Goal: Task Accomplishment & Management: Complete application form

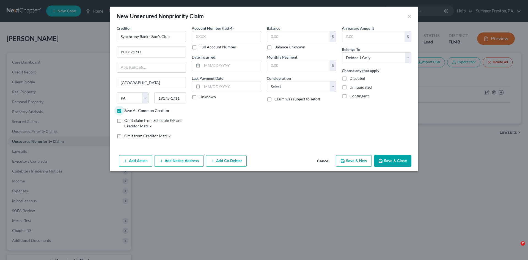
select select "39"
select select "0"
click at [199, 48] on label "Full Account Number" at bounding box center [217, 47] width 37 height 6
click at [202, 48] on input "Full Account Number" at bounding box center [204, 46] width 4 height 4
click at [226, 34] on input "text" at bounding box center [227, 36] width 70 height 11
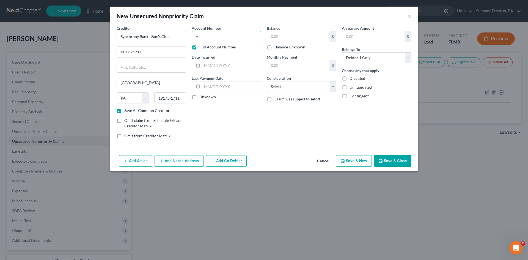
type input "/"
click at [196, 36] on input "7828" at bounding box center [227, 36] width 70 height 11
type input "xxx7828"
drag, startPoint x: 192, startPoint y: 97, endPoint x: 254, endPoint y: 68, distance: 68.2
click at [199, 97] on label "Unknown" at bounding box center [207, 97] width 17 height 6
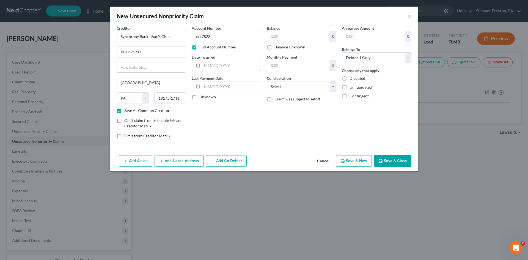
click at [202, 97] on input "Unknown" at bounding box center [204, 96] width 4 height 4
checkbox input "true"
click at [291, 34] on input "text" at bounding box center [298, 36] width 62 height 10
click at [296, 32] on input "text" at bounding box center [298, 36] width 62 height 10
type input "11,928.13"
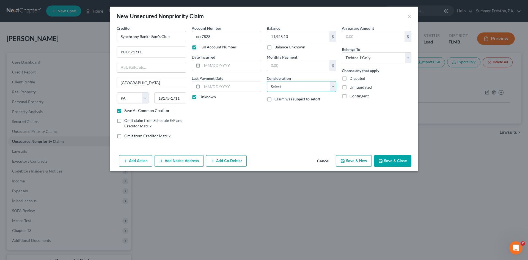
click at [332, 88] on select "Select Cable / Satellite Services Collection Agency Credit Card Debt Debt Couns…" at bounding box center [302, 86] width 70 height 11
select select "2"
click at [267, 81] on select "Select Cable / Satellite Services Collection Agency Credit Card Debt Debt Couns…" at bounding box center [302, 86] width 70 height 11
click at [372, 37] on input "text" at bounding box center [373, 36] width 62 height 10
type input "11,928.13"
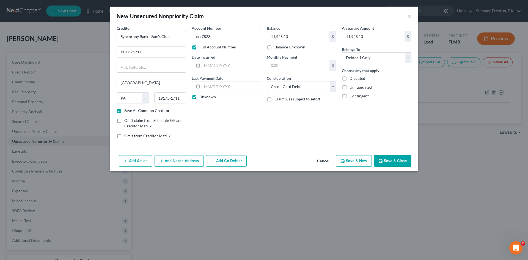
click at [185, 162] on button "Add Notice Address" at bounding box center [179, 161] width 49 height 12
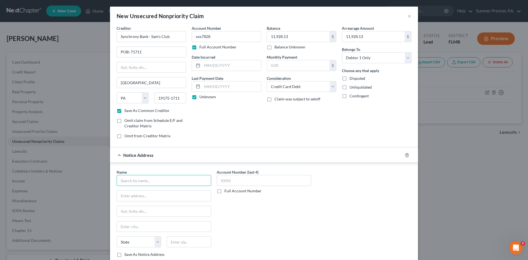
click at [175, 178] on input "text" at bounding box center [164, 180] width 95 height 11
type input "r"
type input "[PERSON_NAME] [PERSON_NAME] LLP"
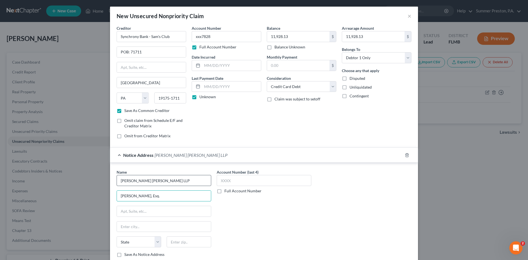
type input "[PERSON_NAME], Esq."
type input "[STREET_ADDRESS]"
click at [170, 227] on input "text" at bounding box center [164, 226] width 94 height 10
type input "[GEOGRAPHIC_DATA]"
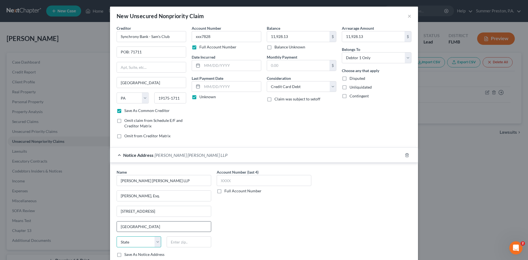
select select "9"
type input "33701"
click at [124, 254] on label "Save As Notice Address" at bounding box center [144, 255] width 40 height 6
click at [127, 254] on input "Save As Notice Address" at bounding box center [129, 254] width 4 height 4
checkbox input "true"
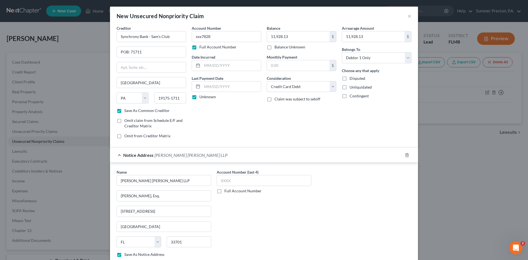
type input "[GEOGRAPHIC_DATA]"
click at [224, 190] on label "Full Account Number" at bounding box center [242, 191] width 37 height 6
click at [227, 190] on input "Full Account Number" at bounding box center [229, 190] width 4 height 4
click at [238, 181] on input "text" at bounding box center [264, 180] width 95 height 11
type input "xxx7828"
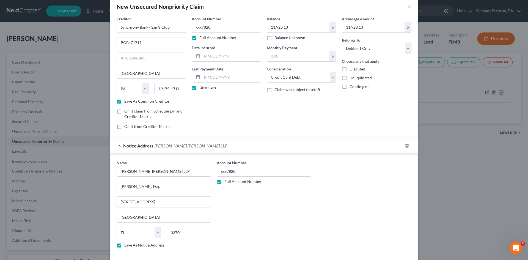
scroll to position [36, 0]
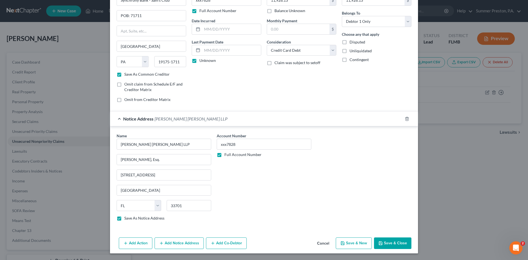
drag, startPoint x: 125, startPoint y: 247, endPoint x: 126, endPoint y: 244, distance: 3.0
click at [126, 244] on button "Add Action" at bounding box center [136, 243] width 34 height 12
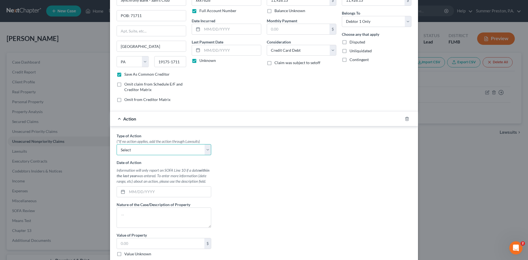
click at [204, 147] on select "Select Repossession Garnishment Foreclosure Personal Injury Attached, Seized, O…" at bounding box center [164, 149] width 95 height 11
click at [267, 156] on div "Type of Action * (*If no action applies, add the action through Lawsuits) Selec…" at bounding box center [264, 202] width 300 height 138
click at [405, 118] on icon "button" at bounding box center [407, 119] width 4 height 4
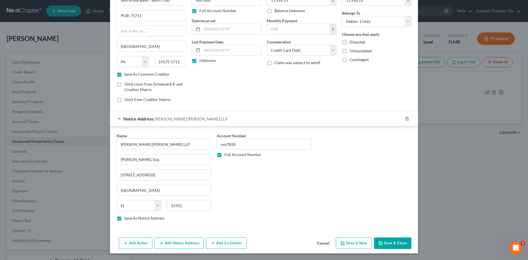
click at [385, 242] on button "Save & Close" at bounding box center [392, 243] width 37 height 12
checkbox input "false"
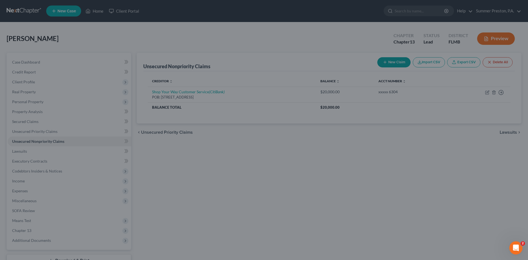
type input "0.00"
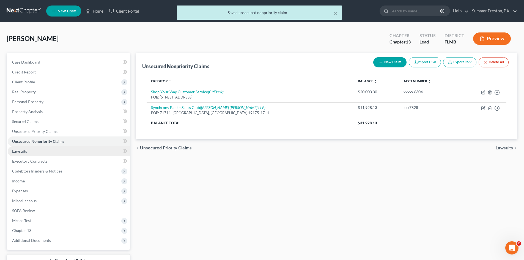
click at [19, 150] on span "Lawsuits" at bounding box center [19, 151] width 15 height 5
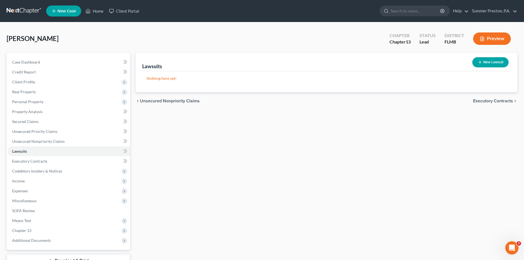
click at [502, 61] on button "New Lawsuit" at bounding box center [490, 62] width 36 height 10
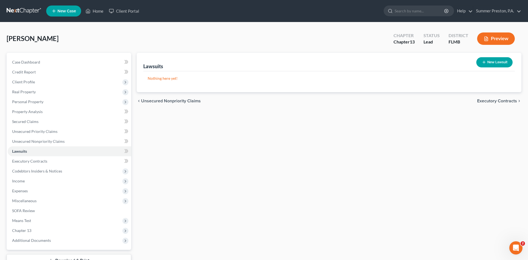
select select "0"
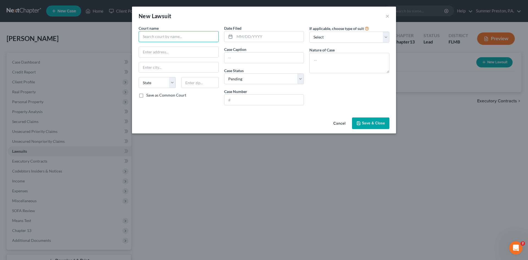
click at [199, 36] on input "text" at bounding box center [179, 36] width 80 height 11
type input "c"
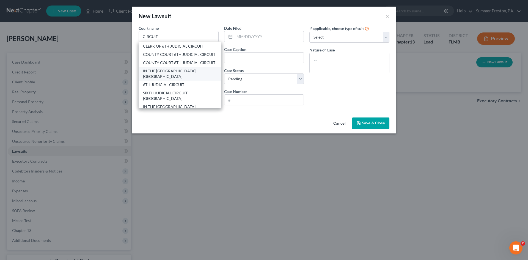
click at [183, 79] on div "IN THE [GEOGRAPHIC_DATA] [GEOGRAPHIC_DATA]" at bounding box center [180, 73] width 74 height 11
type input "IN THE [GEOGRAPHIC_DATA] [GEOGRAPHIC_DATA]"
type input "[GEOGRAPHIC_DATA]"
select select "9"
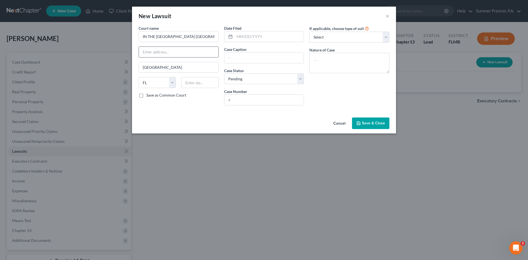
click at [182, 51] on input "text" at bounding box center [178, 52] width 79 height 10
type input "[STREET_ADDRESS][PERSON_NAME]"
type input "33601"
type input "[GEOGRAPHIC_DATA]"
click at [146, 96] on label "Save as Common Court" at bounding box center [166, 95] width 40 height 6
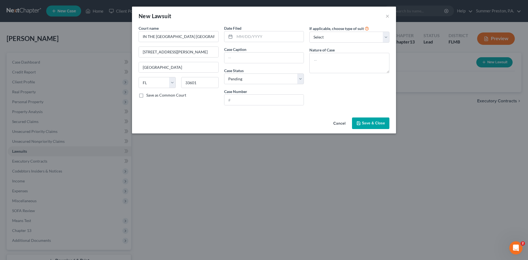
click at [149, 96] on input "Save as Common Court" at bounding box center [151, 94] width 4 height 4
checkbox input "true"
click at [259, 34] on input "text" at bounding box center [269, 36] width 69 height 10
type input "[DATE]"
click at [249, 58] on input "text" at bounding box center [263, 58] width 79 height 10
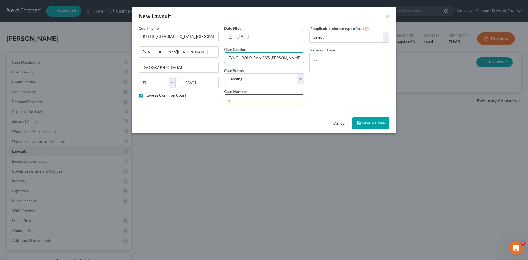
type input "SYNCHRONY BANK VS [PERSON_NAME]"
click at [255, 100] on input "text" at bounding box center [263, 100] width 79 height 10
type input "25-CC-037032 DIV J"
click at [384, 37] on select "Select Repossession Garnishment Foreclosure Attached, Seized, Or Levied Other" at bounding box center [349, 37] width 80 height 11
select select "4"
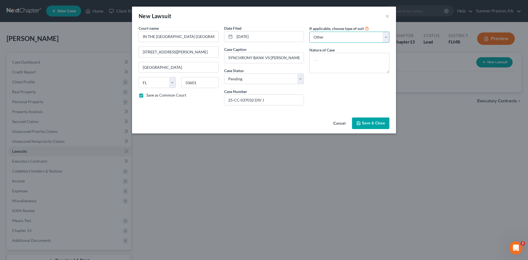
click at [309, 32] on select "Select Repossession Garnishment Foreclosure Attached, Seized, Or Levied Other" at bounding box center [349, 37] width 80 height 11
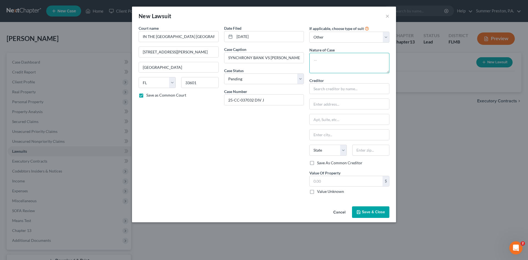
click at [348, 62] on textarea at bounding box center [349, 63] width 80 height 20
type textarea "COMPLAINT FOR NON PAYMENT OF CONSUMER DEBT"
click at [358, 91] on input "text" at bounding box center [349, 88] width 80 height 11
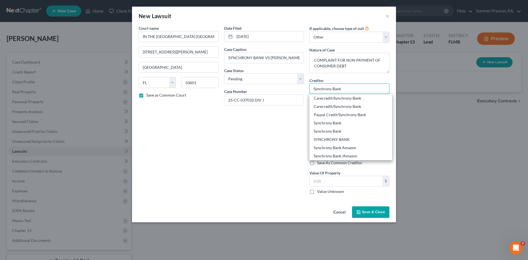
type input "Synchrony Bank"
click at [330, 123] on div "Synchrony Bank" at bounding box center [351, 123] width 74 height 6
type input "Attn: Bankruptcy Dept"
type input "POB: 965036"
type input "Orlando"
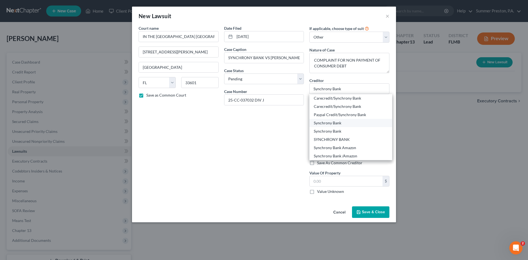
select select "9"
type input "32896"
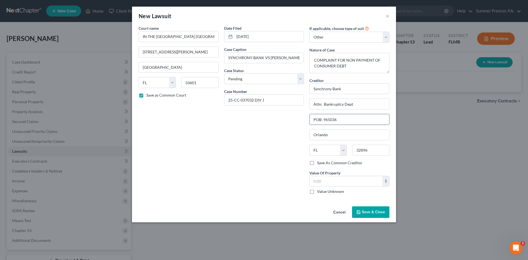
drag, startPoint x: 343, startPoint y: 119, endPoint x: 324, endPoint y: 123, distance: 19.7
click at [324, 123] on input "POB: 965036" at bounding box center [349, 119] width 79 height 10
type input "POB: 71711"
drag, startPoint x: 332, startPoint y: 135, endPoint x: 288, endPoint y: 130, distance: 43.7
click at [288, 130] on div "Court name * IN THE 13TH JUDICIAL [GEOGRAPHIC_DATA] [GEOGRAPHIC_DATA] 800 [PERS…" at bounding box center [264, 111] width 256 height 173
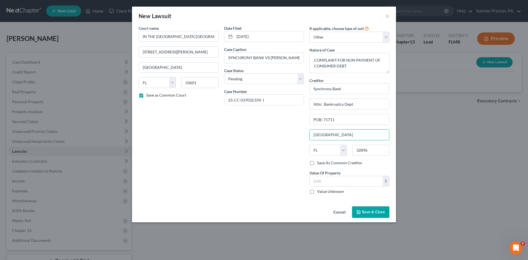
type input "[GEOGRAPHIC_DATA]"
select select "39"
type input "19175-1711"
click at [317, 192] on label "Value Unknown" at bounding box center [330, 192] width 27 height 6
click at [319, 192] on input "Value Unknown" at bounding box center [321, 191] width 4 height 4
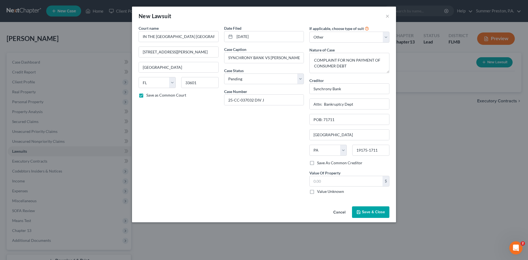
checkbox input "true"
type input "0.00"
click at [369, 212] on span "Save & Close" at bounding box center [373, 212] width 23 height 5
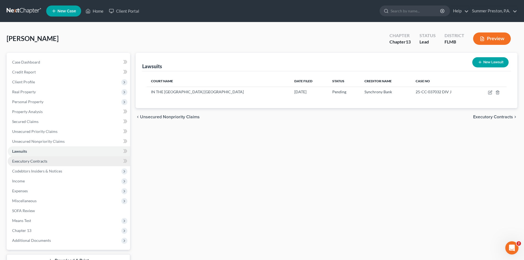
click at [41, 162] on span "Executory Contracts" at bounding box center [29, 161] width 35 height 5
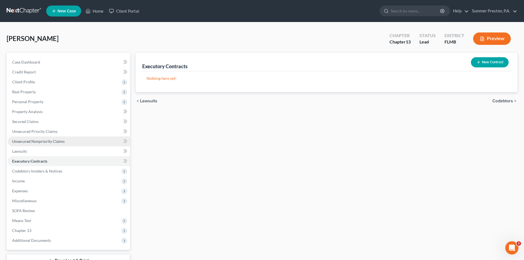
click at [56, 139] on span "Unsecured Nonpriority Claims" at bounding box center [38, 141] width 53 height 5
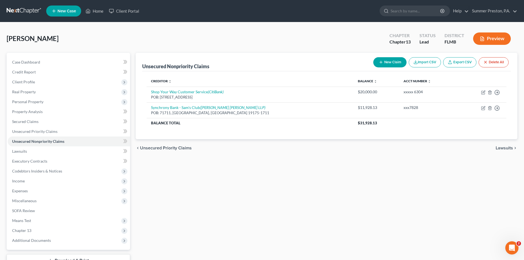
click at [395, 63] on button "New Claim" at bounding box center [389, 62] width 33 height 10
select select "0"
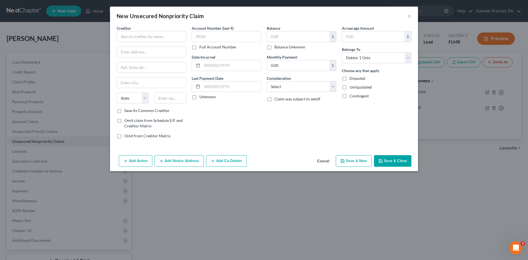
click at [320, 161] on button "Cancel" at bounding box center [323, 161] width 21 height 11
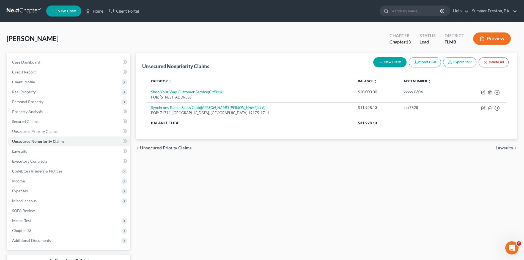
click at [385, 62] on button "New Claim" at bounding box center [389, 62] width 33 height 10
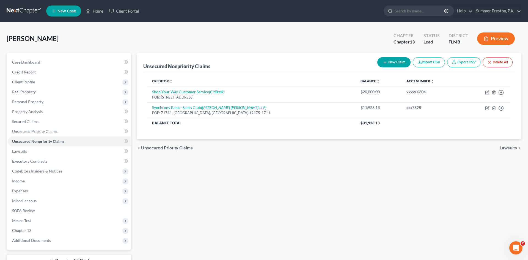
select select "0"
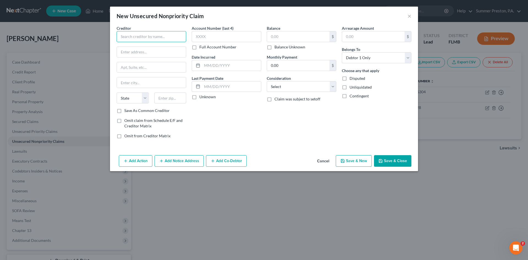
click at [180, 35] on input "text" at bounding box center [152, 36] width 70 height 11
click at [176, 38] on input "Suncoast Credit Unio" at bounding box center [152, 36] width 70 height 11
type input "Suncoast Credit Union"
click at [165, 54] on input "text" at bounding box center [151, 52] width 69 height 10
type input "[STREET_ADDRESS]"
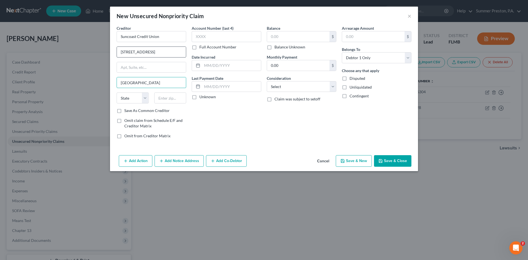
type input "[GEOGRAPHIC_DATA]"
select select "9"
type input "33610"
click at [124, 112] on label "Save As Common Creditor" at bounding box center [146, 111] width 45 height 6
click at [127, 111] on input "Save As Common Creditor" at bounding box center [129, 110] width 4 height 4
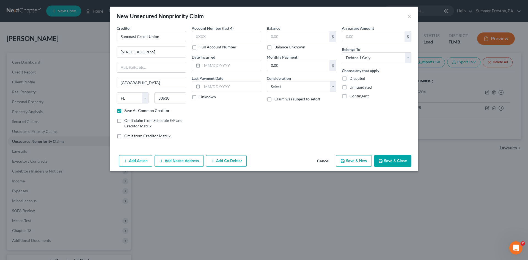
click at [199, 47] on label "Full Account Number" at bounding box center [217, 47] width 37 height 6
click at [202, 47] on input "Full Account Number" at bounding box center [204, 46] width 4 height 4
click at [218, 39] on input "text" at bounding box center [227, 36] width 70 height 11
click at [403, 157] on button "Save & Close" at bounding box center [392, 161] width 37 height 12
checkbox input "false"
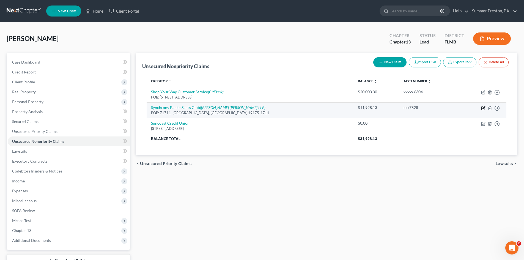
click at [484, 107] on icon "button" at bounding box center [483, 107] width 2 height 2
select select "39"
select select "2"
select select "0"
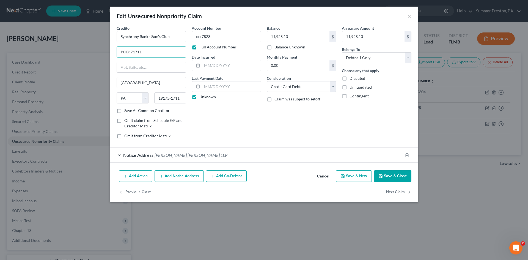
drag, startPoint x: 151, startPoint y: 50, endPoint x: 84, endPoint y: 48, distance: 67.7
click at [87, 45] on div "Edit Unsecured Nonpriority Claim × Creditor * Synchrony Bank - Sam's Club POB: …" at bounding box center [264, 130] width 528 height 260
type input "[STREET_ADDRESS]"
type input "Alpharetta"
select select "10"
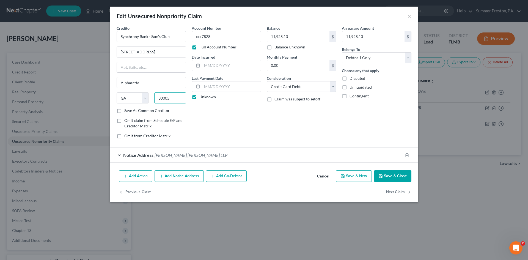
type input "30005"
click at [124, 111] on label "Save As Common Creditor" at bounding box center [146, 111] width 45 height 6
click at [127, 111] on input "Save As Common Creditor" at bounding box center [129, 110] width 4 height 4
click at [393, 177] on button "Save & Close" at bounding box center [392, 176] width 37 height 12
checkbox input "false"
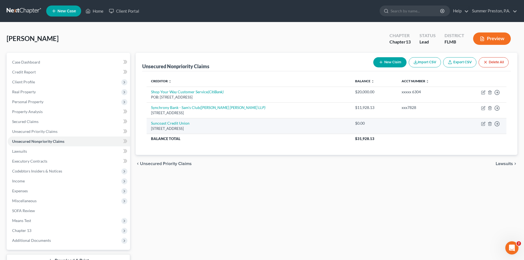
click at [485, 121] on td "Move to D Move to E Move to G Move to Notice Only" at bounding box center [481, 126] width 49 height 16
click at [179, 122] on link "Suncoast Credit Union" at bounding box center [170, 123] width 39 height 5
select select "9"
select select "0"
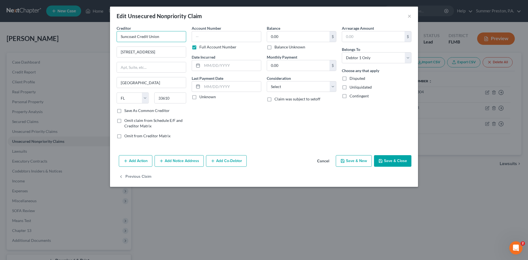
click at [166, 34] on input "Suncoast Credit Union" at bounding box center [152, 36] width 70 height 11
type input "S"
type input "GS Loan Service"
type input "1797 NE Expressway"
type input "[GEOGRAPHIC_DATA]"
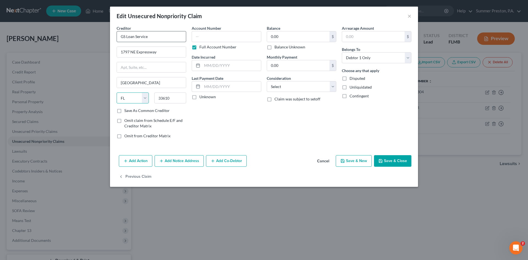
select select "10"
type input "30329"
drag, startPoint x: 119, startPoint y: 111, endPoint x: 159, endPoint y: 78, distance: 52.5
click at [124, 109] on label "Save As Common Creditor" at bounding box center [146, 111] width 45 height 6
click at [127, 109] on input "Save As Common Creditor" at bounding box center [129, 110] width 4 height 4
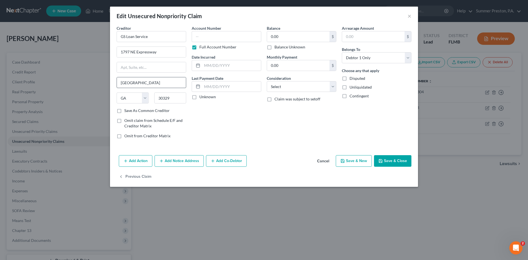
checkbox input "true"
click at [228, 32] on input "text" at bounding box center [227, 36] width 70 height 11
type input "5565"
click at [290, 35] on input "0.00" at bounding box center [298, 36] width 62 height 10
click at [289, 34] on input "33,919" at bounding box center [298, 36] width 62 height 10
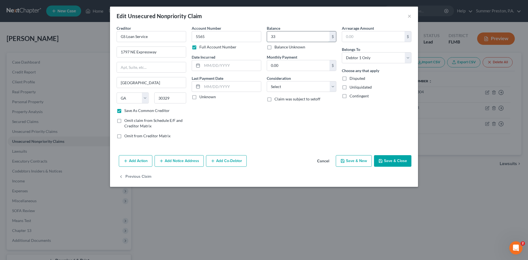
type input "3"
click at [388, 38] on input "text" at bounding box center [373, 36] width 62 height 10
click at [283, 37] on input "3,319" at bounding box center [298, 36] width 62 height 10
type input "0"
type input "3,319.00"
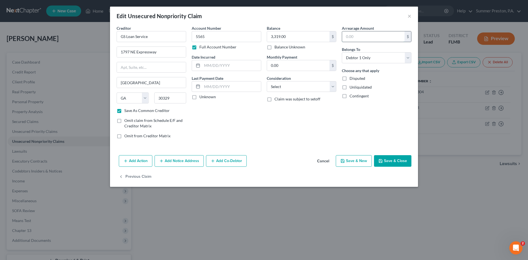
drag, startPoint x: 370, startPoint y: 34, endPoint x: 363, endPoint y: 35, distance: 7.0
click at [368, 35] on input "text" at bounding box center [373, 36] width 62 height 10
type input "33.19"
click at [332, 85] on select "Select Cable / Satellite Services Collection Agency Credit Card Debt Debt Couns…" at bounding box center [302, 86] width 70 height 11
select select "2"
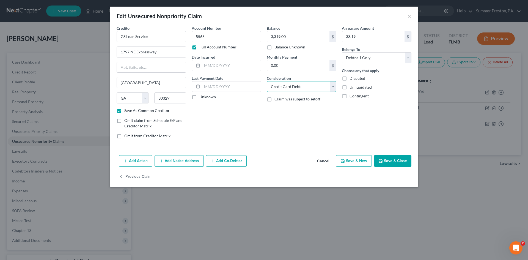
click at [267, 81] on select "Select Cable / Satellite Services Collection Agency Credit Card Debt Debt Couns…" at bounding box center [302, 86] width 70 height 11
click at [396, 162] on button "Save & Close" at bounding box center [392, 161] width 37 height 12
checkbox input "false"
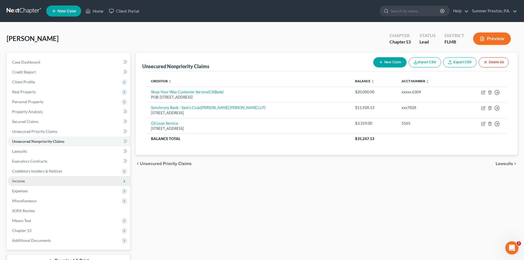
click at [20, 182] on span "Income" at bounding box center [18, 181] width 13 height 5
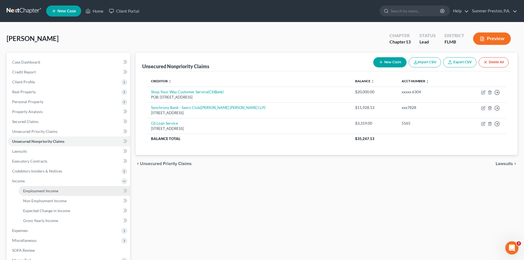
click at [57, 190] on span "Employment Income" at bounding box center [40, 190] width 35 height 5
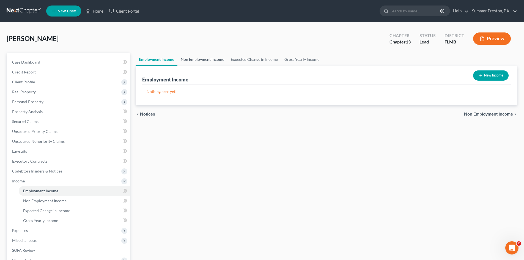
click at [200, 60] on link "Non Employment Income" at bounding box center [202, 59] width 50 height 13
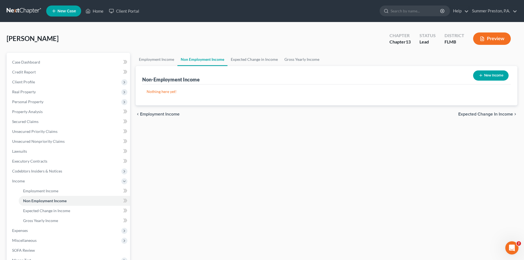
click at [500, 75] on button "New Income" at bounding box center [490, 75] width 35 height 10
select select "0"
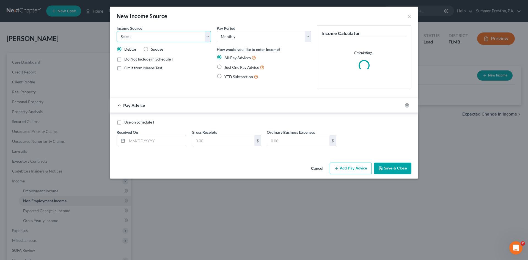
click at [208, 39] on select "Select Unemployment Disability (from employer) Pension Retirement Social Securi…" at bounding box center [164, 36] width 95 height 11
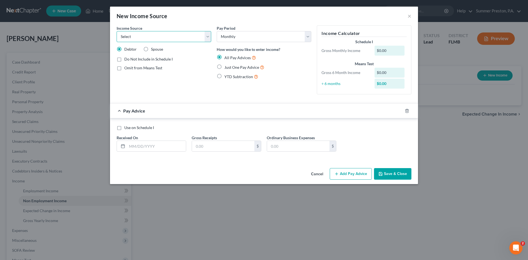
select select "3"
click at [117, 31] on select "Select Unemployment Disability (from employer) Pension Retirement Social Securi…" at bounding box center [164, 36] width 95 height 11
click at [253, 34] on select "Select Monthly Twice Monthly Every Other Week Weekly" at bounding box center [264, 36] width 95 height 11
click at [273, 41] on select "Select Monthly Twice Monthly Every Other Week Weekly" at bounding box center [264, 36] width 95 height 11
click at [224, 65] on label "Just One Pay Advice" at bounding box center [244, 67] width 40 height 6
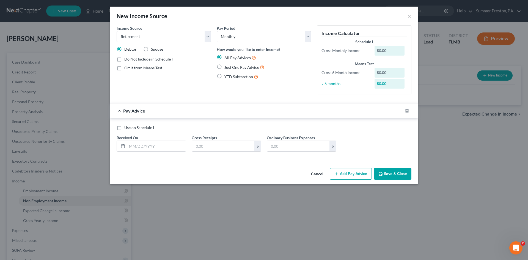
click at [227, 65] on input "Just One Pay Advice" at bounding box center [229, 66] width 4 height 4
radio input "true"
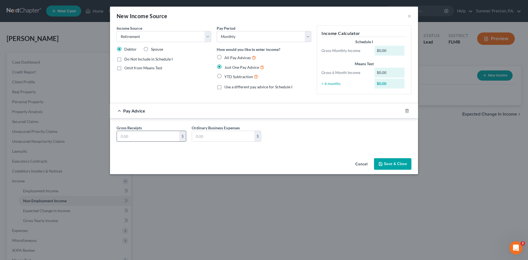
click at [155, 137] on input "text" at bounding box center [148, 136] width 62 height 10
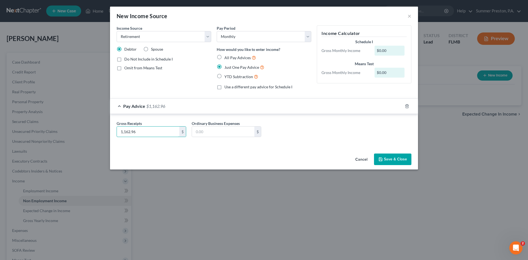
type input "1,162.96"
click at [396, 159] on button "Save & Close" at bounding box center [392, 159] width 37 height 12
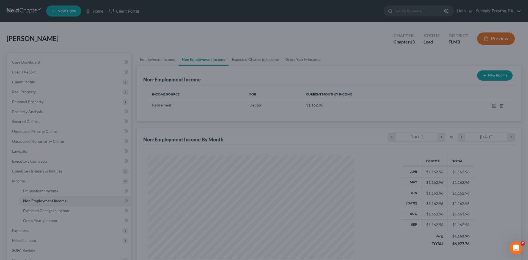
scroll to position [103, 216]
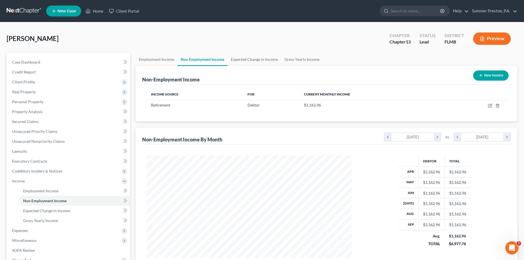
click at [483, 73] on button "New Income" at bounding box center [490, 75] width 35 height 10
select select "0"
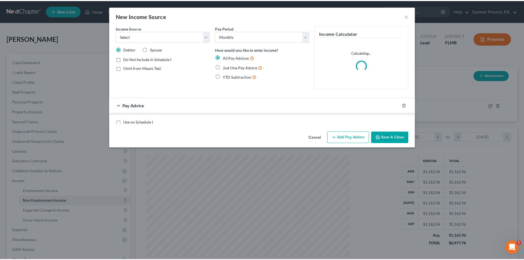
scroll to position [103, 218]
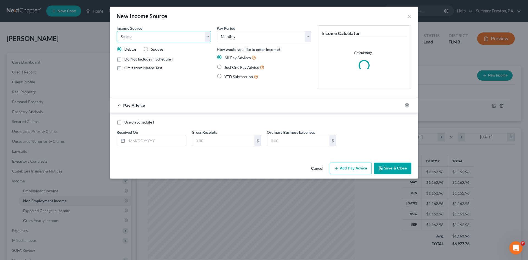
click at [208, 35] on select "Select Unemployment Disability (from employer) Pension Retirement Social Securi…" at bounding box center [164, 36] width 95 height 11
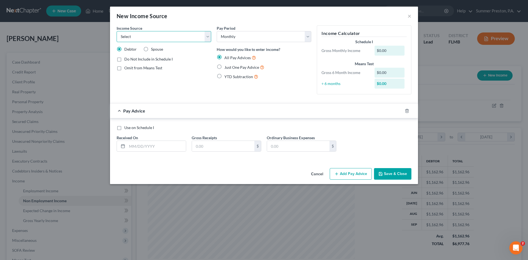
select select "4"
click at [117, 31] on select "Select Unemployment Disability (from employer) Pension Retirement Social Securi…" at bounding box center [164, 36] width 95 height 11
click at [224, 67] on label "Just One Pay Advice" at bounding box center [244, 67] width 40 height 6
click at [227, 67] on input "Just One Pay Advice" at bounding box center [229, 66] width 4 height 4
radio input "true"
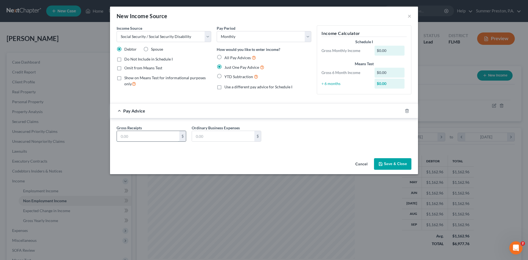
click at [154, 135] on input "text" at bounding box center [148, 136] width 62 height 10
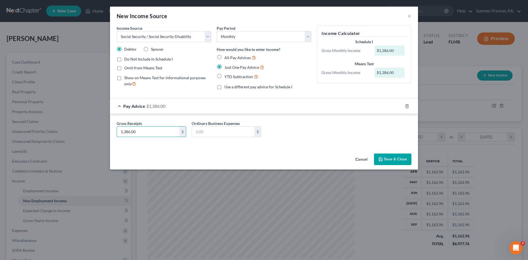
type input "1,386.00"
click at [393, 161] on button "Save & Close" at bounding box center [392, 159] width 37 height 12
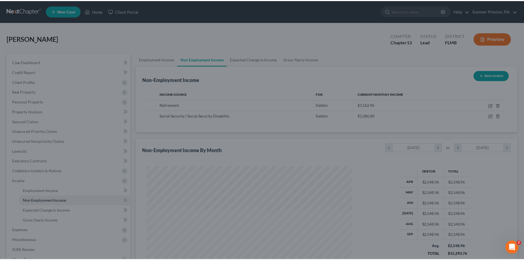
scroll to position [274952, 274839]
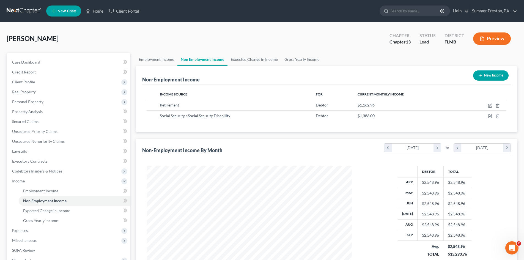
click at [493, 76] on button "New Income" at bounding box center [490, 75] width 35 height 10
select select "0"
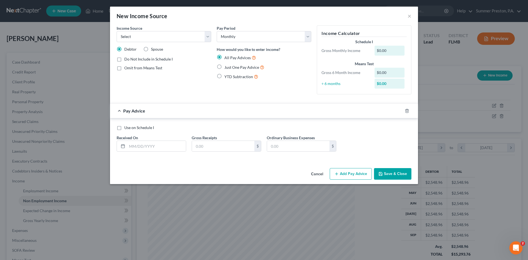
click at [151, 48] on label "Spouse" at bounding box center [157, 49] width 12 height 6
click at [153, 48] on input "Spouse" at bounding box center [155, 48] width 4 height 4
radio input "true"
click at [208, 37] on select "Select Unemployment Disability (from employer) Pension Retirement Social Securi…" at bounding box center [164, 36] width 95 height 11
select select "4"
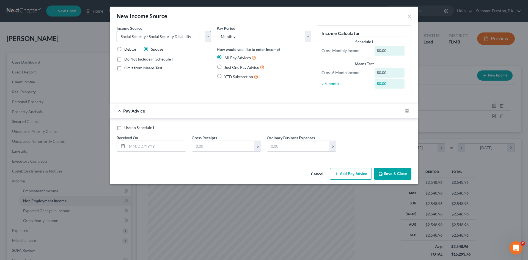
click at [117, 31] on select "Select Unemployment Disability (from employer) Pension Retirement Social Securi…" at bounding box center [164, 36] width 95 height 11
click at [224, 66] on label "Just One Pay Advice" at bounding box center [244, 67] width 40 height 6
click at [227, 66] on input "Just One Pay Advice" at bounding box center [229, 66] width 4 height 4
radio input "true"
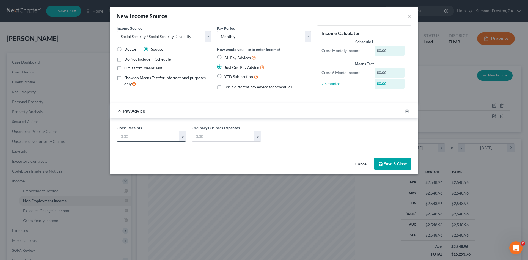
click at [145, 138] on input "text" at bounding box center [148, 136] width 62 height 10
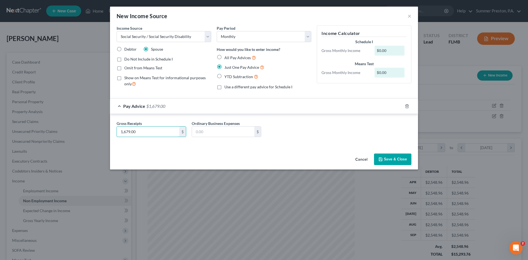
type input "1,679.00"
click at [394, 154] on button "Save & Close" at bounding box center [392, 159] width 37 height 12
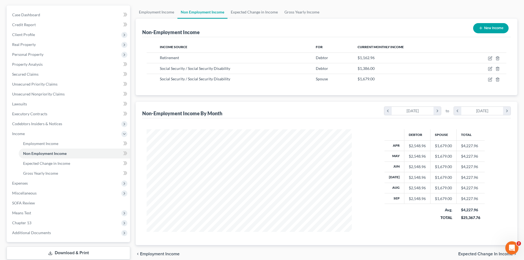
scroll to position [49, 0]
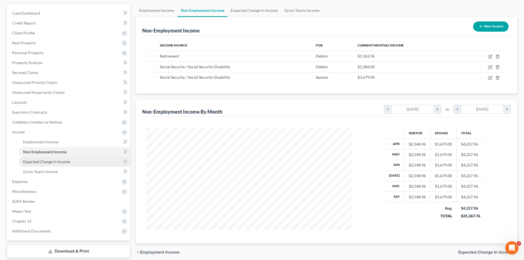
click at [49, 162] on span "Expected Change in Income" at bounding box center [46, 161] width 47 height 5
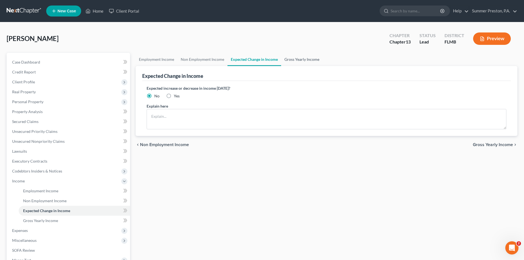
click at [293, 58] on link "Gross Yearly Income" at bounding box center [302, 59] width 42 height 13
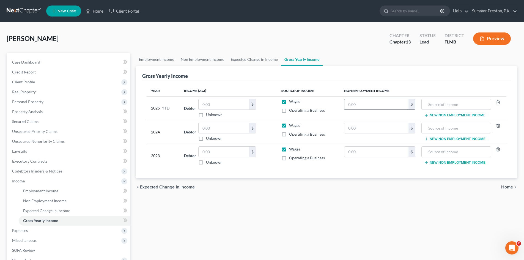
click at [376, 102] on input "text" at bounding box center [376, 104] width 64 height 10
type input "11,629.60"
click at [472, 105] on input "text" at bounding box center [455, 104] width 63 height 10
type input "RETIREMENT"
click at [446, 115] on button "New Non Employment Income" at bounding box center [454, 115] width 61 height 4
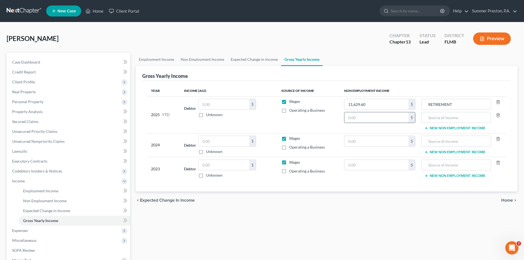
click at [379, 117] on input "text" at bounding box center [376, 117] width 64 height 10
type input "13,860.00"
click at [463, 115] on input "text" at bounding box center [455, 117] width 63 height 10
type input "SOCIAL SECURITY"
click at [435, 129] on button "New Non Employment Income" at bounding box center [454, 128] width 61 height 4
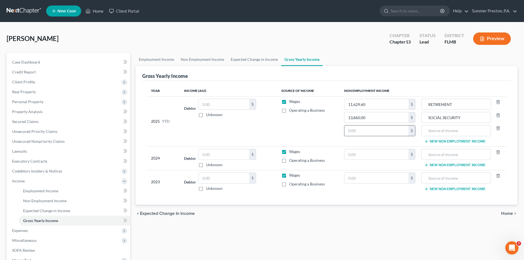
click at [374, 130] on input "text" at bounding box center [376, 130] width 64 height 10
type input "16,790.00"
click at [472, 130] on input "text" at bounding box center [455, 130] width 63 height 10
type input "HUSBAND'S SOCIAL SECURITY"
click at [289, 101] on label "Wages" at bounding box center [294, 102] width 11 height 6
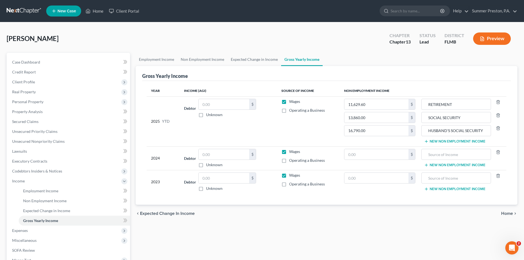
click at [291, 101] on input "Wages" at bounding box center [293, 101] width 4 height 4
checkbox input "false"
click at [498, 128] on icon "button" at bounding box center [498, 128] width 4 height 4
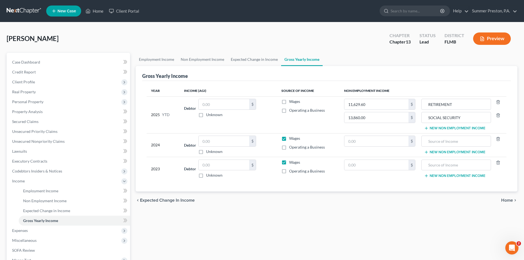
click at [289, 139] on label "Wages" at bounding box center [294, 139] width 11 height 6
click at [291, 139] on input "Wages" at bounding box center [293, 138] width 4 height 4
checkbox input "false"
click at [289, 164] on label "Wages" at bounding box center [294, 163] width 11 height 6
click at [291, 163] on input "Wages" at bounding box center [293, 162] width 4 height 4
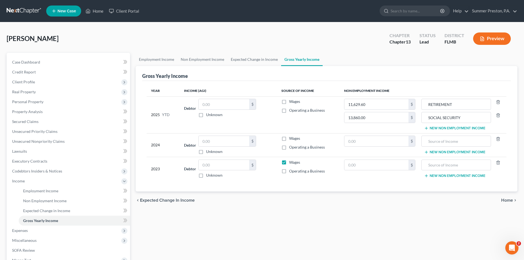
checkbox input "false"
click at [372, 138] on input "text" at bounding box center [376, 141] width 64 height 10
click at [370, 140] on input "text" at bounding box center [376, 141] width 64 height 10
click at [383, 138] on input "text" at bounding box center [376, 141] width 64 height 10
type input "16,461.60"
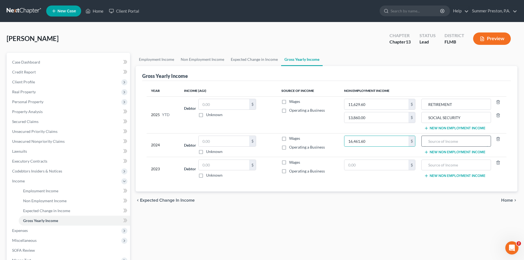
drag, startPoint x: 457, startPoint y: 140, endPoint x: 453, endPoint y: 146, distance: 7.1
click at [457, 140] on input "text" at bounding box center [455, 141] width 63 height 10
type input "SOCIAL SECURITY"
click at [444, 151] on button "New Non Employment Income" at bounding box center [454, 152] width 61 height 4
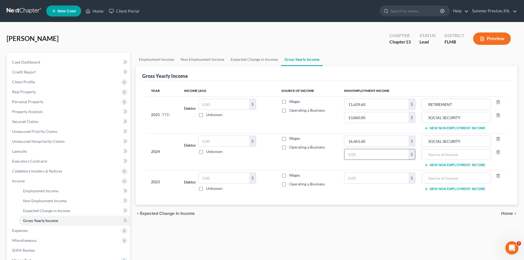
click at [387, 156] on input "text" at bounding box center [376, 154] width 64 height 10
click at [381, 153] on input "text" at bounding box center [376, 154] width 64 height 10
type input "13,955.52"
click at [473, 150] on input "text" at bounding box center [455, 154] width 63 height 10
type input "RETIREMENT"
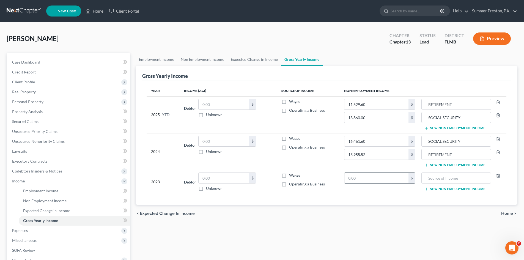
click at [386, 174] on input "text" at bounding box center [376, 178] width 64 height 10
type input "15,960.00"
click at [459, 176] on input "text" at bounding box center [455, 178] width 63 height 10
type input "SOCIAL SECURITY"
click at [454, 189] on button "New Non Employment Income" at bounding box center [454, 189] width 61 height 4
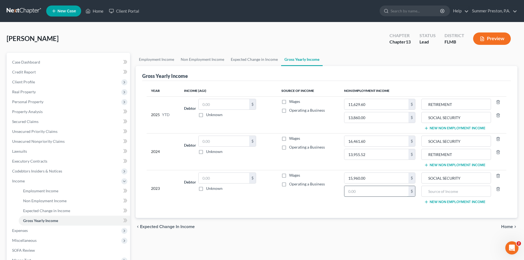
click at [386, 191] on input "text" at bounding box center [376, 191] width 64 height 10
type input "13,955.52"
click at [460, 188] on input "text" at bounding box center [455, 191] width 63 height 10
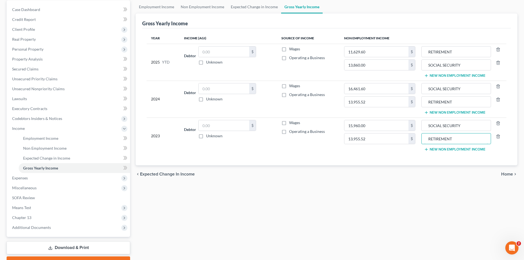
scroll to position [82, 0]
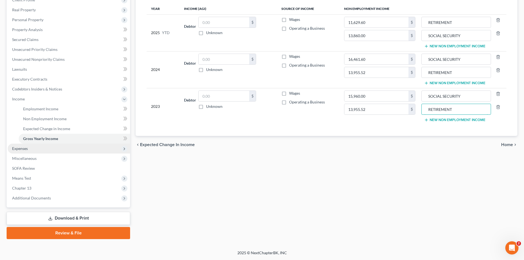
type input "RETIREMENT"
click at [18, 147] on span "Expenses" at bounding box center [20, 148] width 16 height 5
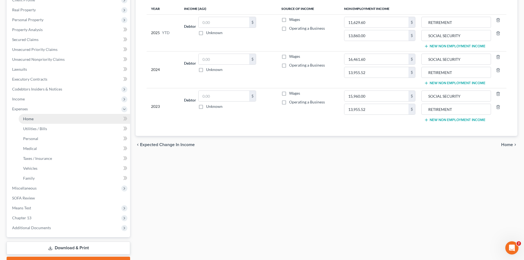
click at [29, 115] on link "Home" at bounding box center [74, 119] width 111 height 10
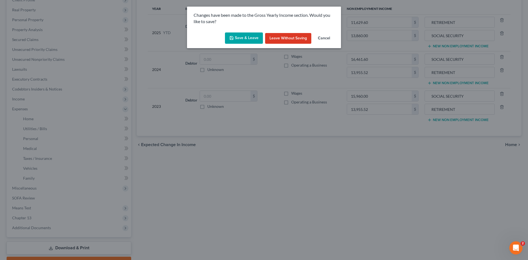
click at [232, 38] on icon "button" at bounding box center [231, 38] width 4 height 4
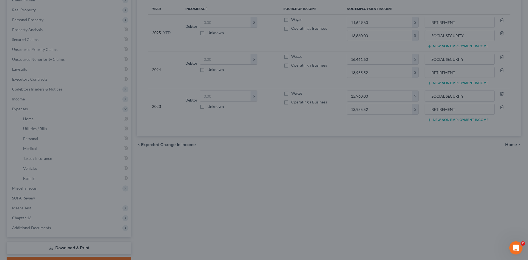
type input "13,955.52"
type input "RETIREMENT"
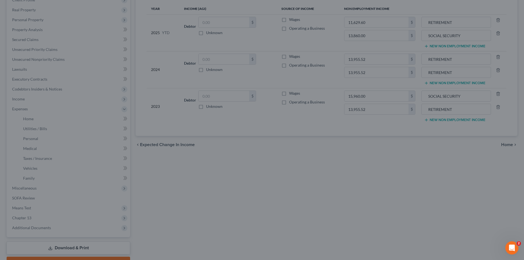
type input "13,860.00"
type input "SOCIAL SECURITY"
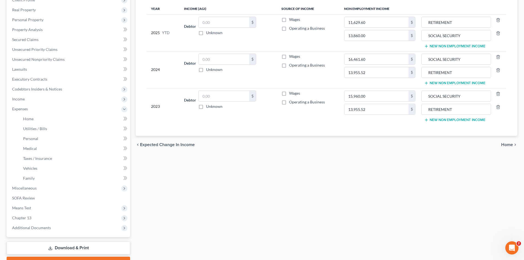
type input "13,955.52"
type input "RETIREMENT"
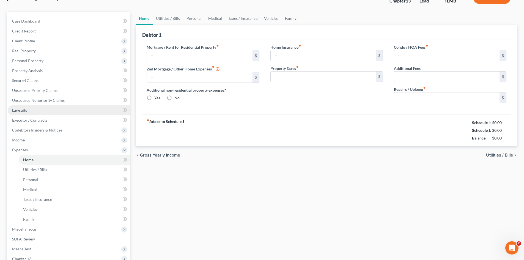
type input "0.00"
radio input "true"
type input "0.00"
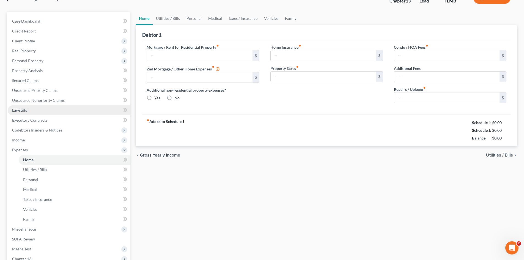
type input "0.00"
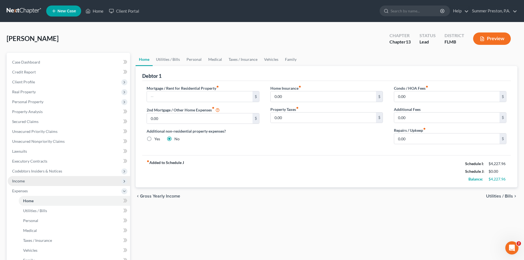
click at [36, 180] on span "Income" at bounding box center [69, 181] width 122 height 10
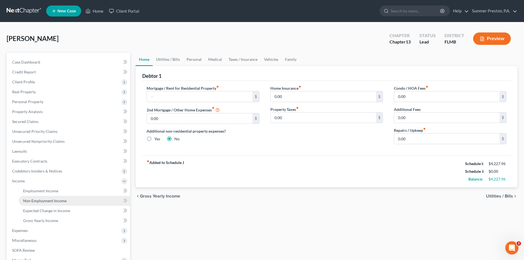
click at [45, 200] on span "Non Employment Income" at bounding box center [44, 200] width 43 height 5
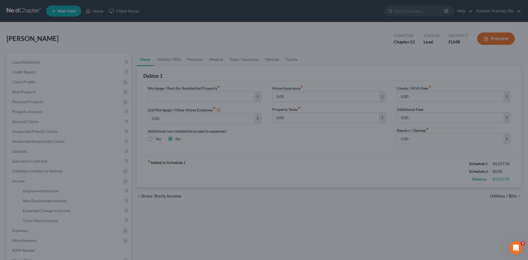
click at [48, 198] on div at bounding box center [264, 130] width 528 height 260
click at [528, 78] on div at bounding box center [264, 130] width 528 height 260
click at [49, 93] on div at bounding box center [264, 130] width 528 height 260
click at [44, 247] on div at bounding box center [264, 130] width 528 height 260
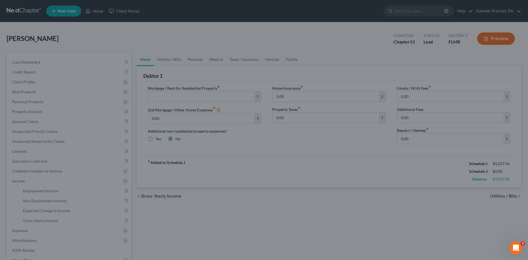
scroll to position [49, 0]
click at [511, 244] on div "Open Intercom Messenger" at bounding box center [515, 247] width 18 height 18
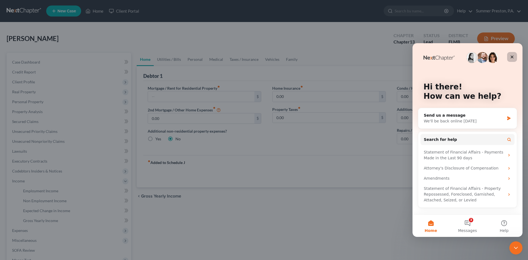
click at [515, 55] on div "Close" at bounding box center [512, 57] width 10 height 10
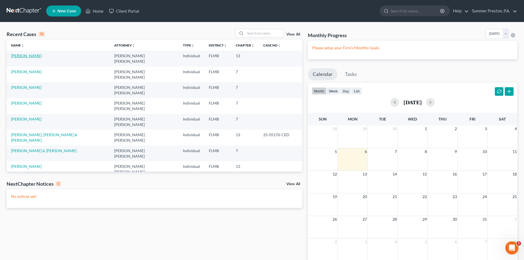
click at [22, 54] on link "[PERSON_NAME]" at bounding box center [26, 55] width 31 height 5
click at [23, 54] on link "[PERSON_NAME]" at bounding box center [26, 55] width 31 height 5
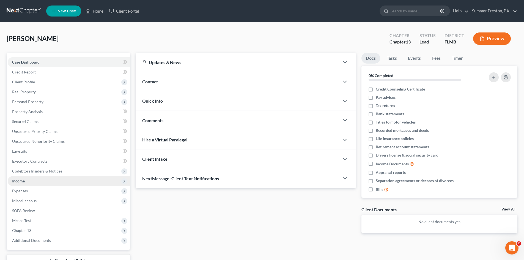
click at [26, 179] on span "Income" at bounding box center [69, 181] width 122 height 10
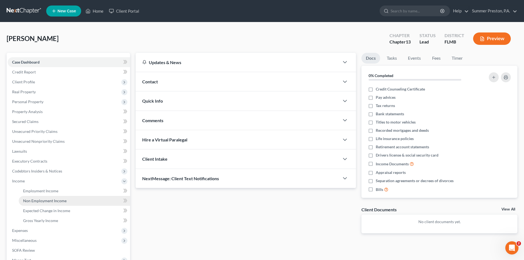
click at [51, 201] on span "Non Employment Income" at bounding box center [44, 200] width 43 height 5
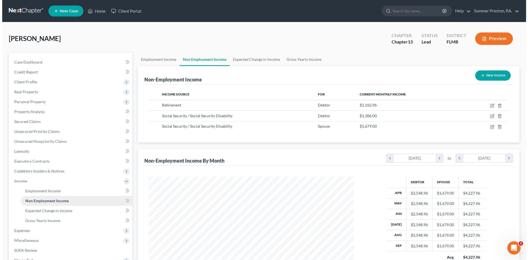
scroll to position [103, 216]
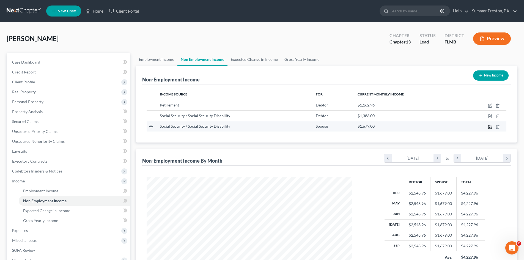
click at [489, 125] on icon "button" at bounding box center [489, 126] width 3 height 3
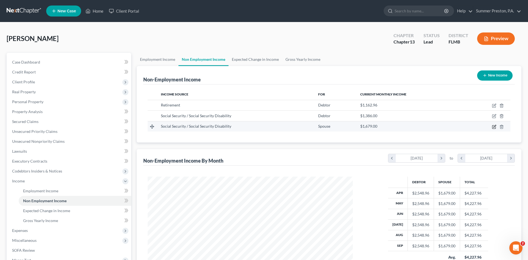
select select "4"
select select "0"
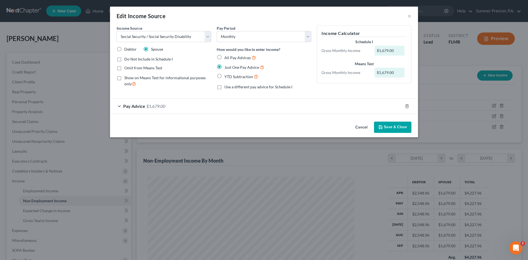
click at [399, 127] on button "Save & Close" at bounding box center [392, 128] width 37 height 12
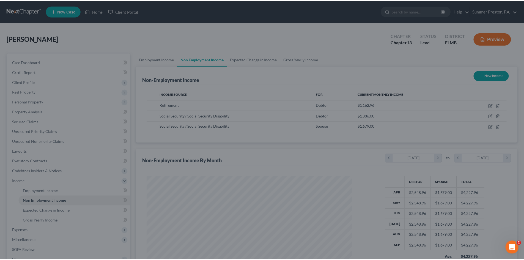
scroll to position [274952, 274839]
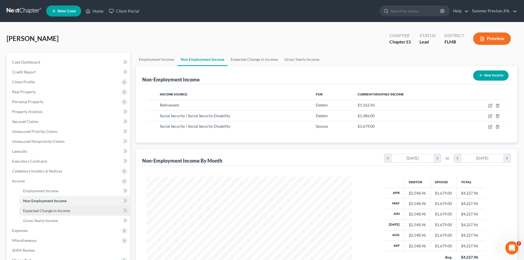
click at [39, 211] on span "Expected Change in Income" at bounding box center [46, 210] width 47 height 5
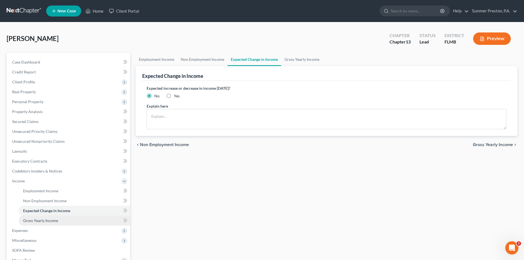
click at [50, 219] on span "Gross Yearly Income" at bounding box center [40, 220] width 35 height 5
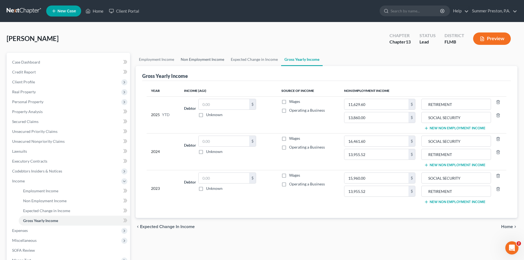
click at [206, 60] on link "Non Employment Income" at bounding box center [202, 59] width 50 height 13
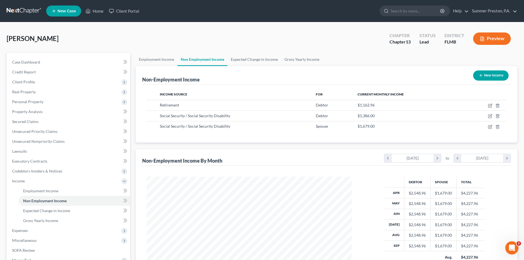
scroll to position [103, 216]
click at [159, 58] on link "Employment Income" at bounding box center [157, 59] width 42 height 13
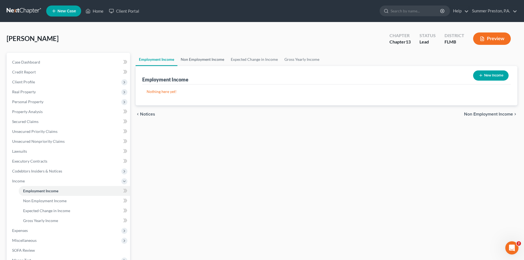
click at [194, 62] on link "Non Employment Income" at bounding box center [202, 59] width 50 height 13
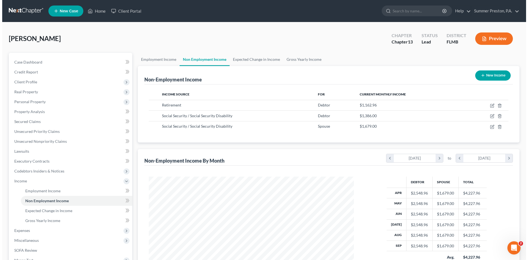
scroll to position [103, 216]
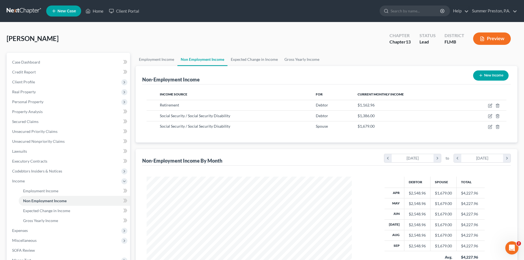
click at [495, 76] on button "New Income" at bounding box center [490, 75] width 35 height 10
select select "0"
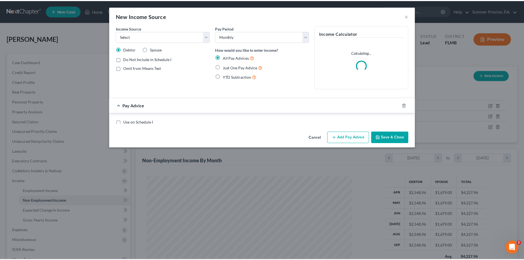
scroll to position [103, 218]
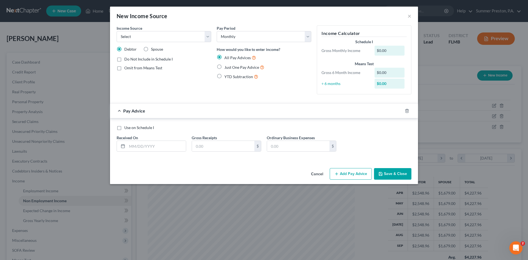
click at [151, 50] on label "Spouse" at bounding box center [157, 49] width 12 height 6
click at [153, 50] on input "Spouse" at bounding box center [155, 48] width 4 height 4
radio input "true"
click at [317, 172] on button "Cancel" at bounding box center [317, 174] width 21 height 11
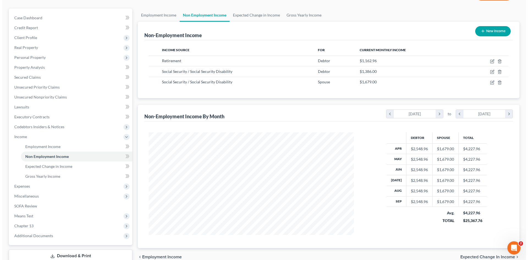
scroll to position [47, 0]
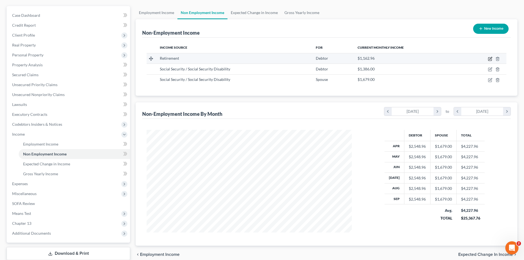
click at [491, 59] on icon "button" at bounding box center [490, 59] width 4 height 4
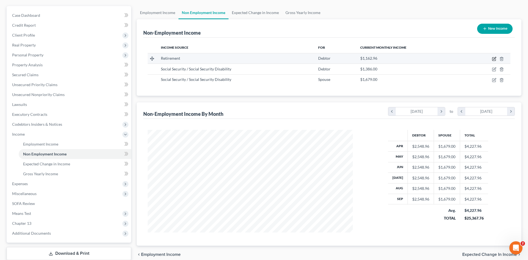
select select "3"
select select "0"
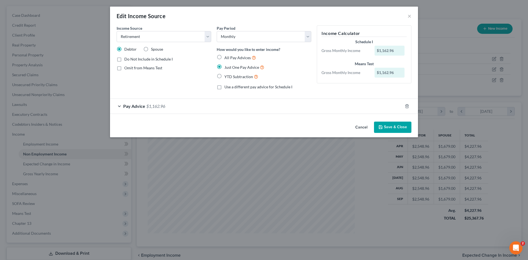
click at [396, 127] on button "Save & Close" at bounding box center [392, 128] width 37 height 12
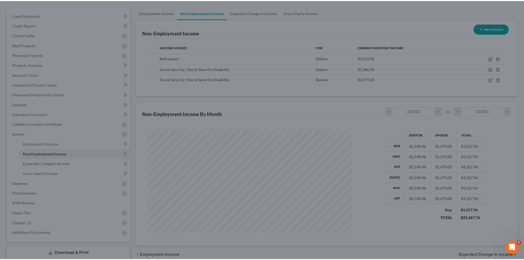
scroll to position [274952, 274839]
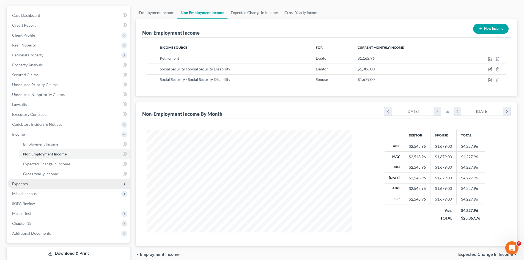
click at [21, 183] on span "Expenses" at bounding box center [20, 183] width 16 height 5
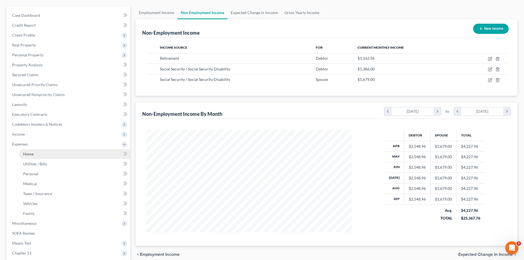
click at [32, 153] on span "Home" at bounding box center [28, 154] width 10 height 5
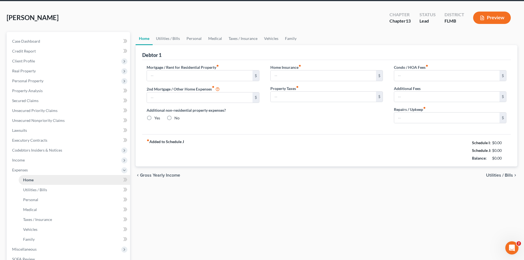
type input "0.00"
radio input "true"
type input "0.00"
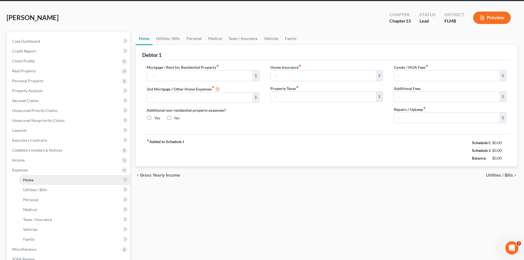
type input "0.00"
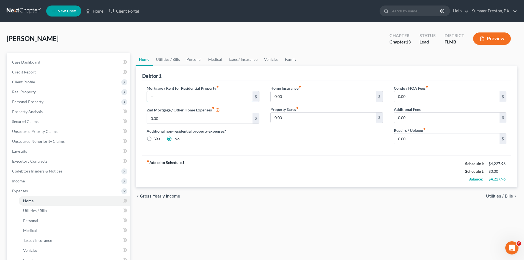
click at [205, 94] on input "text" at bounding box center [199, 96] width 105 height 10
type input "1,366.86"
click at [437, 92] on input "0.00" at bounding box center [446, 96] width 105 height 10
type input "12.50"
type input "35.00"
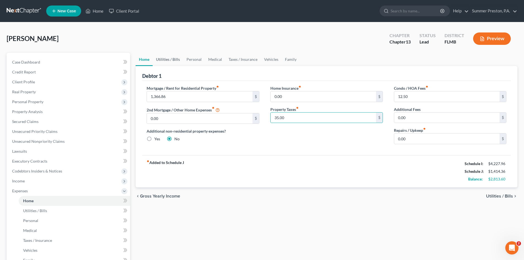
click at [168, 59] on link "Utilities / Bills" at bounding box center [168, 59] width 31 height 13
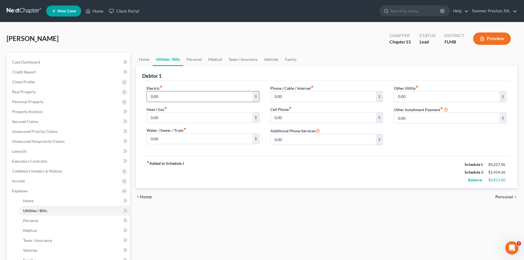
click at [175, 98] on input "0.00" at bounding box center [199, 96] width 105 height 10
type input "6"
type input "99.00"
click at [284, 95] on input "0.00" at bounding box center [323, 96] width 105 height 10
type input "94.00"
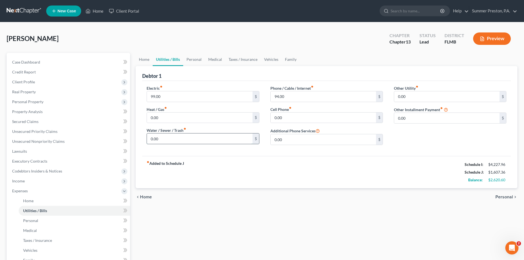
drag, startPoint x: 172, startPoint y: 141, endPoint x: 169, endPoint y: 139, distance: 3.2
click at [172, 140] on input "0.00" at bounding box center [199, 138] width 105 height 10
type input "90.00"
click at [285, 114] on input "0.00" at bounding box center [323, 117] width 105 height 10
type input "60.00"
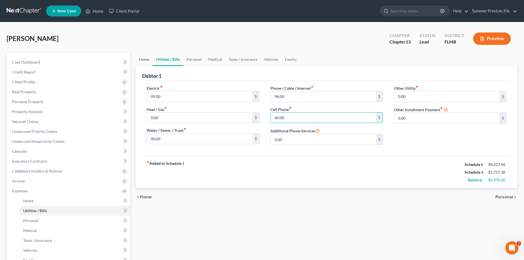
click at [148, 61] on link "Home" at bounding box center [144, 59] width 17 height 13
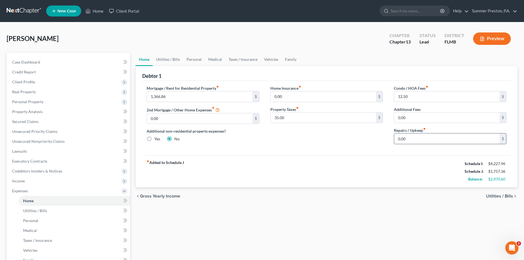
click at [427, 139] on input "0.00" at bounding box center [446, 138] width 105 height 10
type input "54.78"
click at [196, 60] on link "Personal" at bounding box center [194, 59] width 22 height 13
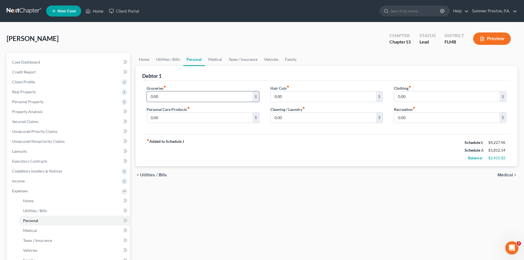
click at [169, 96] on input "0.00" at bounding box center [199, 96] width 105 height 10
drag, startPoint x: 166, startPoint y: 95, endPoint x: 87, endPoint y: 91, distance: 79.1
click at [89, 91] on div "Petition Navigation Case Dashboard Payments Invoices Payments Payments Credit R…" at bounding box center [262, 202] width 516 height 298
type input "642.00"
click at [167, 60] on link "Utilities / Bills" at bounding box center [168, 59] width 31 height 13
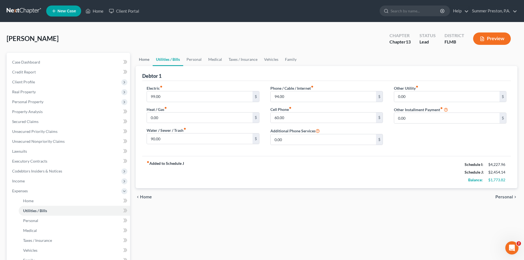
click at [143, 59] on link "Home" at bounding box center [144, 59] width 17 height 13
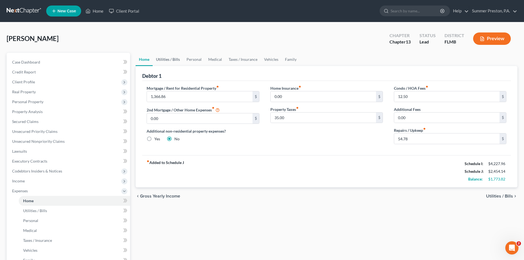
click at [169, 61] on link "Utilities / Bills" at bounding box center [168, 59] width 31 height 13
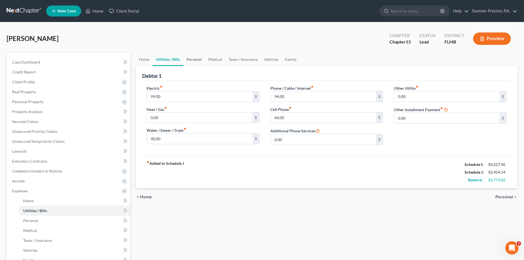
click at [193, 58] on link "Personal" at bounding box center [194, 59] width 22 height 13
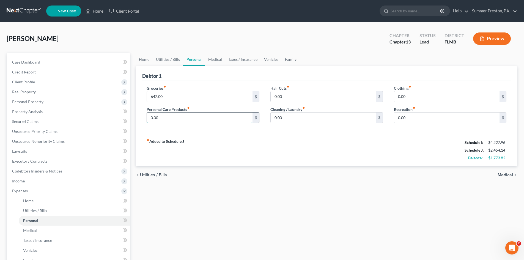
click at [176, 115] on input "0.00" at bounding box center [199, 117] width 105 height 10
type input "130.00"
click at [218, 61] on link "Medical" at bounding box center [215, 59] width 20 height 13
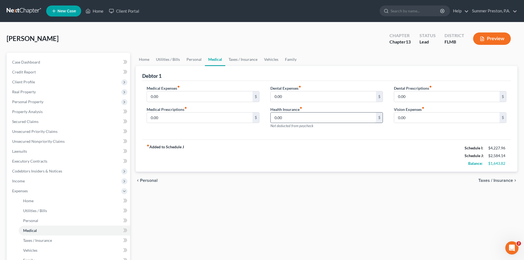
click at [293, 116] on input "0.00" at bounding box center [323, 117] width 105 height 10
click at [206, 94] on input "0.00" at bounding box center [199, 96] width 105 height 10
type input "75.00"
click at [246, 59] on link "Taxes / Insurance" at bounding box center [242, 59] width 35 height 13
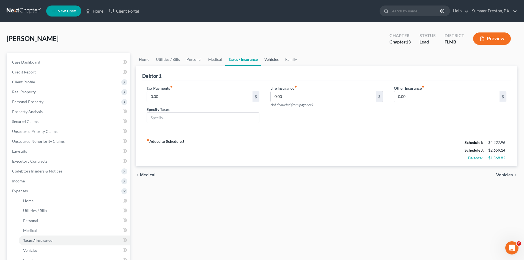
click at [270, 60] on link "Vehicles" at bounding box center [271, 59] width 21 height 13
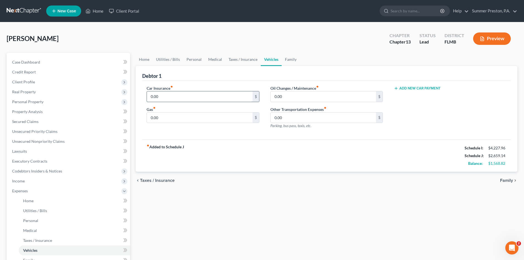
click at [178, 97] on input "0.00" at bounding box center [199, 96] width 105 height 10
type input "160.00"
click at [169, 120] on input "0.00" at bounding box center [199, 117] width 105 height 10
type input "125.00"
click at [284, 98] on input "0.00" at bounding box center [323, 96] width 105 height 10
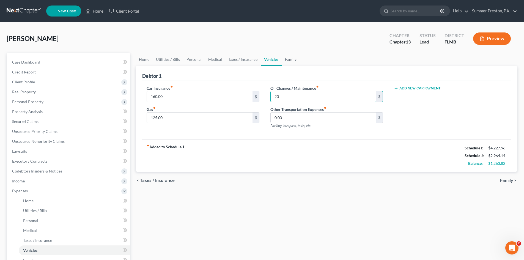
type input "2"
type input "12.00"
click at [291, 59] on link "Family" at bounding box center [291, 59] width 18 height 13
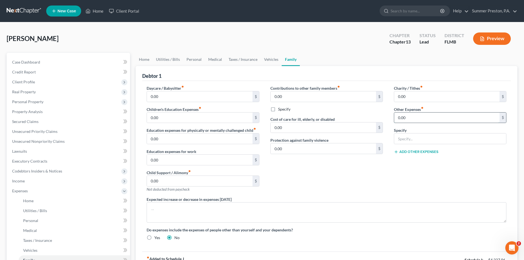
click at [419, 119] on input "0.00" at bounding box center [446, 117] width 105 height 10
type input "135.00"
click at [415, 141] on input "text" at bounding box center [450, 138] width 112 height 10
type input "a"
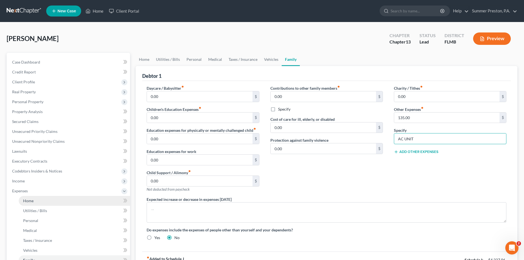
type input "AC UNIT"
click at [35, 201] on link "Home" at bounding box center [74, 201] width 111 height 10
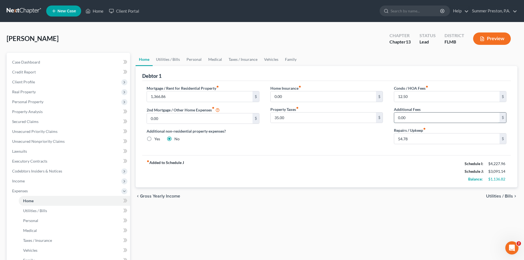
click at [418, 117] on input "0.00" at bounding box center [446, 117] width 105 height 10
type input "135.00"
drag, startPoint x: 386, startPoint y: 158, endPoint x: 386, endPoint y: 155, distance: 3.3
click at [386, 158] on div "fiber_manual_record Added to Schedule J Schedule I: $4,227.96 Schedule J: $3,09…" at bounding box center [326, 171] width 369 height 32
click at [372, 118] on input "35.00" at bounding box center [323, 117] width 105 height 10
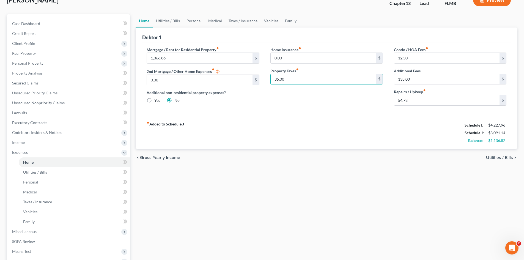
scroll to position [51, 0]
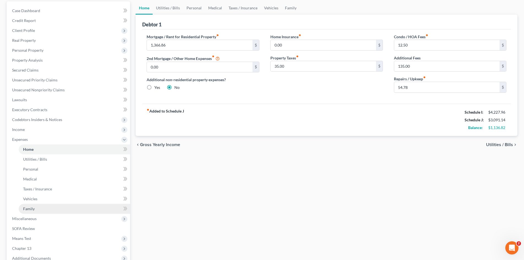
click at [27, 209] on span "Family" at bounding box center [29, 208] width 12 height 5
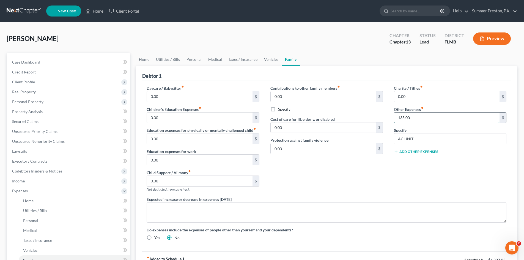
click at [432, 117] on input "135.00" at bounding box center [446, 117] width 105 height 10
drag, startPoint x: 420, startPoint y: 140, endPoint x: 277, endPoint y: 107, distance: 147.0
click at [280, 108] on div "Daycare / Babysitter fiber_manual_record 0.00 $ Children's Education Expenses f…" at bounding box center [326, 165] width 371 height 160
click at [410, 117] on input "text" at bounding box center [446, 117] width 105 height 10
type input "110.00"
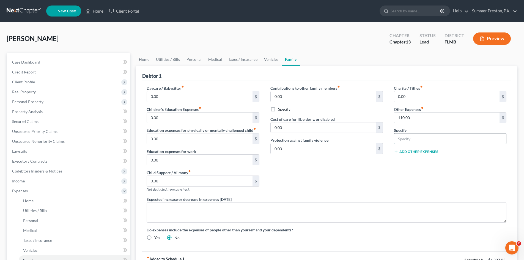
click at [419, 141] on input "text" at bounding box center [450, 138] width 112 height 10
type input "PAPER PRODUCTS"
click at [164, 59] on link "Utilities / Bills" at bounding box center [168, 59] width 31 height 13
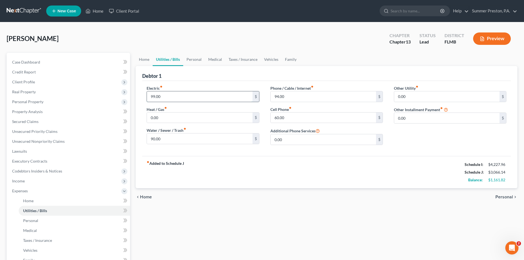
click at [171, 96] on input "99.00" at bounding box center [199, 96] width 105 height 10
type input "100.00"
click at [272, 60] on link "Vehicles" at bounding box center [271, 59] width 21 height 13
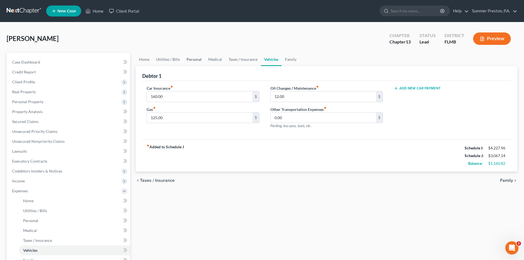
click at [193, 59] on link "Personal" at bounding box center [194, 59] width 22 height 13
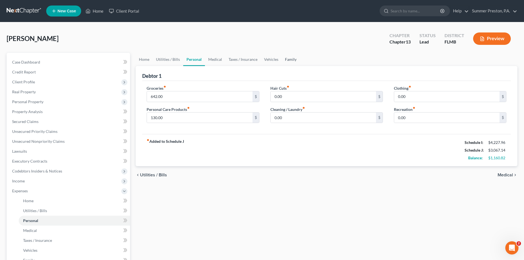
click at [285, 58] on link "Family" at bounding box center [291, 59] width 18 height 13
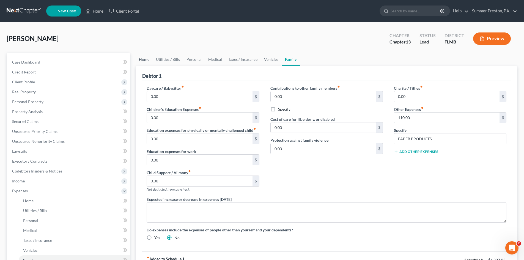
click at [144, 59] on link "Home" at bounding box center [144, 59] width 17 height 13
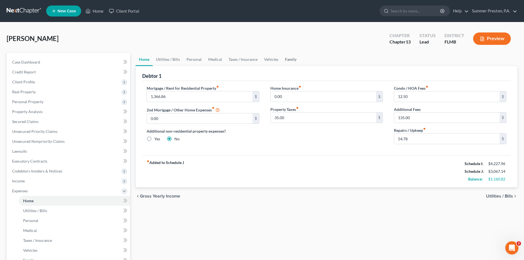
drag, startPoint x: 287, startPoint y: 60, endPoint x: 293, endPoint y: 60, distance: 6.3
click at [288, 60] on link "Family" at bounding box center [291, 59] width 18 height 13
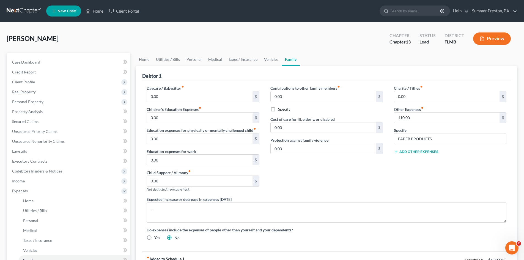
click at [405, 153] on button "Add Other Expenses" at bounding box center [416, 152] width 45 height 4
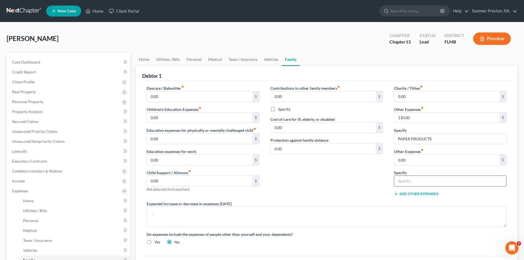
click at [414, 178] on input "text" at bounding box center [450, 181] width 112 height 10
type input "HOME SHIELD, HOME SAFE, GUARDIAN,"
click at [408, 161] on input "0.00" at bounding box center [446, 160] width 105 height 10
type input "235.00"
click at [405, 194] on button "Add Other Expenses" at bounding box center [416, 194] width 45 height 4
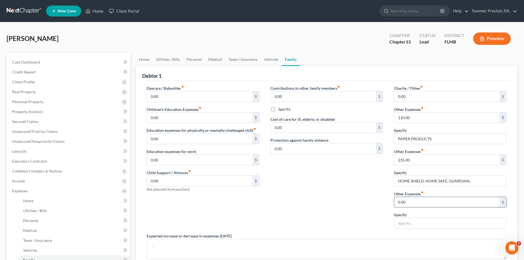
click at [408, 198] on input "0.00" at bounding box center [446, 202] width 105 height 10
click at [415, 219] on input "text" at bounding box center [450, 223] width 112 height 10
type input "OMEGA, AMAZON, CULLIGAN WATER"
click at [426, 204] on input "0.00" at bounding box center [446, 202] width 105 height 10
type input "85.00"
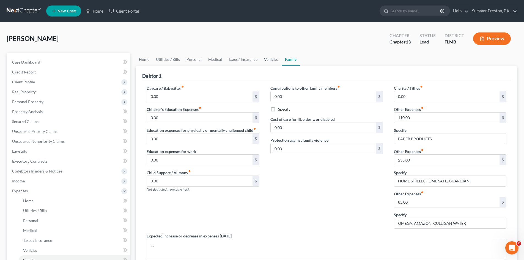
click at [266, 61] on link "Vehicles" at bounding box center [271, 59] width 21 height 13
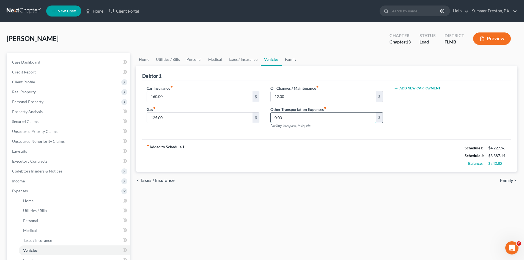
click at [317, 117] on input "0.00" at bounding box center [323, 117] width 105 height 10
type input "0"
type input "1"
type input "4"
type input "9"
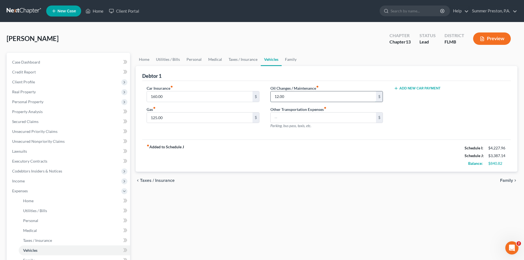
click at [296, 97] on input "12.00" at bounding box center [323, 96] width 105 height 10
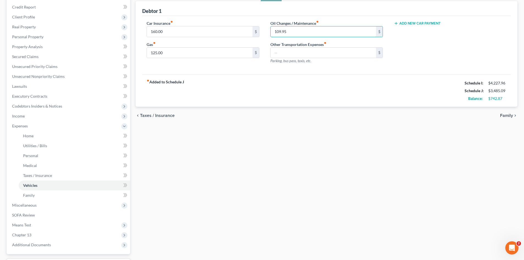
scroll to position [69, 0]
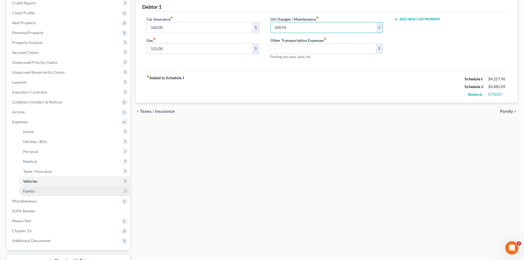
type input "109.95"
click at [35, 191] on link "Family" at bounding box center [74, 191] width 111 height 10
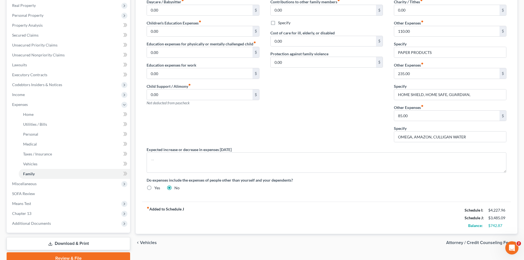
scroll to position [112, 0]
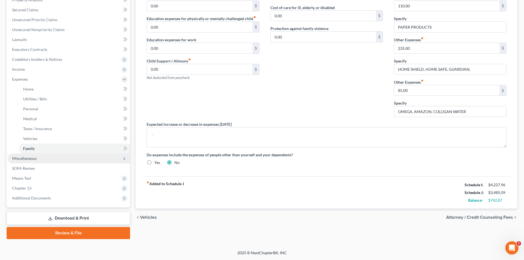
click at [35, 159] on span "Miscellaneous" at bounding box center [24, 158] width 24 height 5
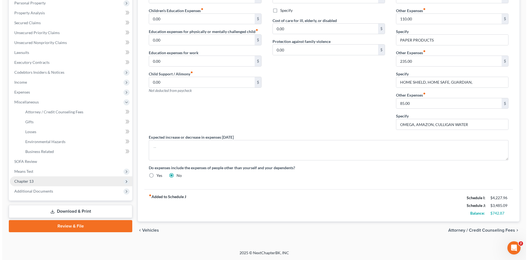
scroll to position [99, 0]
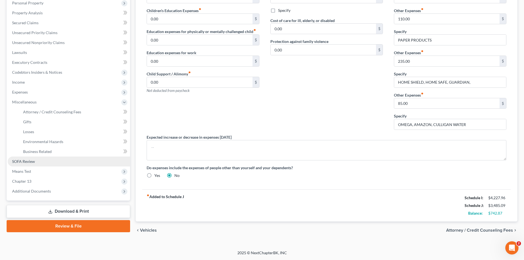
click at [33, 159] on span "SOFA Review" at bounding box center [23, 161] width 23 height 5
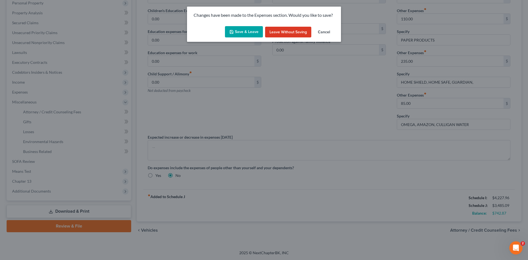
click at [253, 31] on button "Save & Leave" at bounding box center [244, 32] width 38 height 12
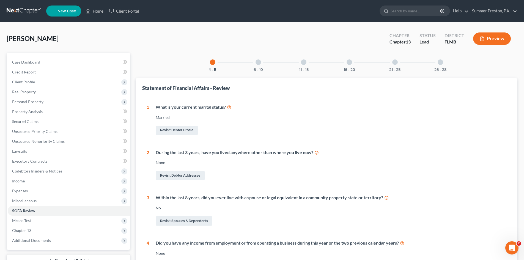
click at [257, 63] on div at bounding box center [259, 62] width 6 height 6
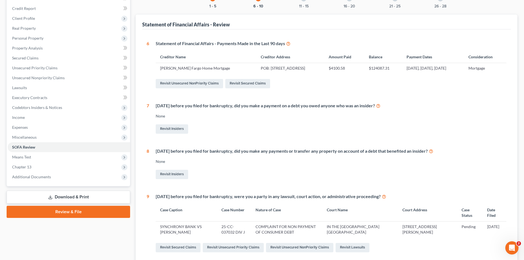
scroll to position [50, 0]
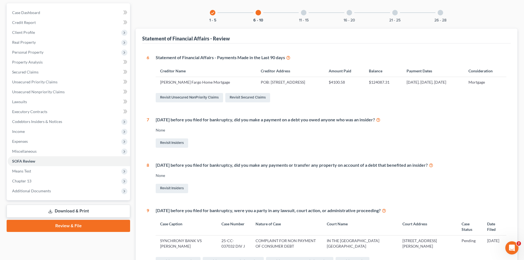
click at [304, 13] on div at bounding box center [304, 13] width 6 height 6
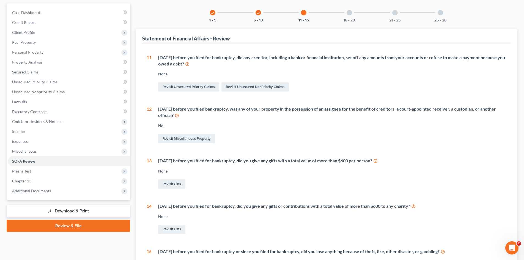
click at [349, 12] on div at bounding box center [350, 13] width 6 height 6
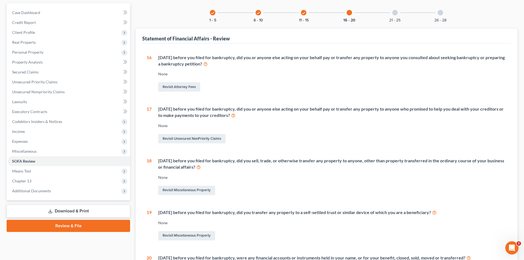
click at [397, 13] on div at bounding box center [395, 13] width 6 height 6
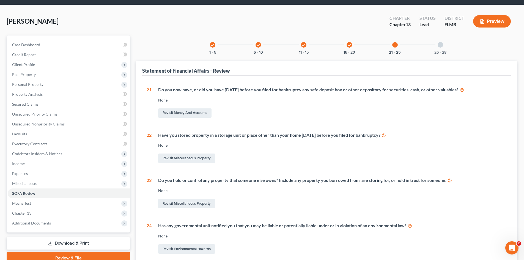
scroll to position [0, 0]
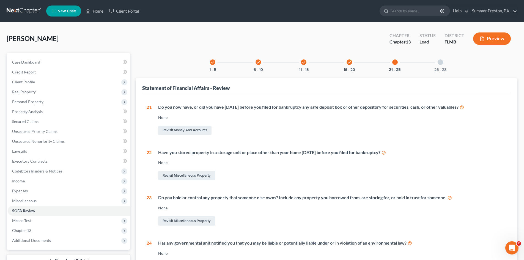
drag, startPoint x: 487, startPoint y: 48, endPoint x: 342, endPoint y: 37, distance: 145.9
click at [350, 42] on div "Harris, Yvonne Upgraded Chapter Chapter 13 Status Lead District FLMB Preview" at bounding box center [262, 41] width 511 height 24
click at [17, 221] on span "Means Test" at bounding box center [21, 220] width 19 height 5
click at [52, 231] on span "Means Test Qualifier" at bounding box center [40, 230] width 35 height 5
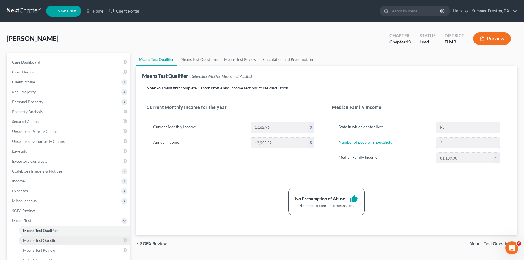
click at [56, 240] on span "Means Test Questions" at bounding box center [41, 240] width 37 height 5
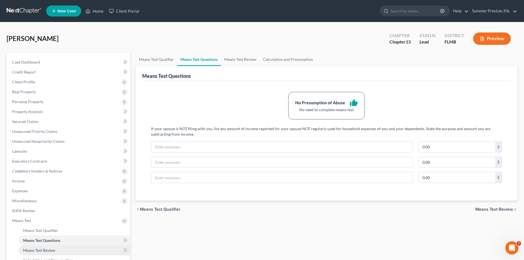
click at [55, 249] on span "Means Test Review" at bounding box center [39, 250] width 32 height 5
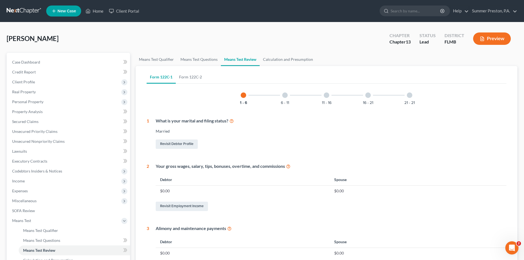
click at [285, 95] on div at bounding box center [285, 95] width 6 height 6
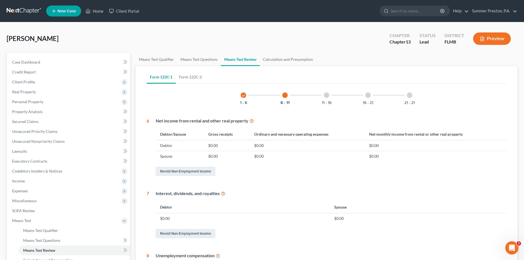
click at [326, 97] on div at bounding box center [327, 95] width 6 height 6
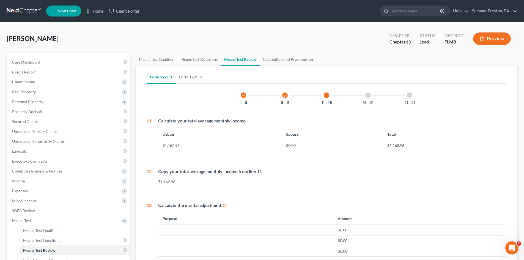
click at [366, 95] on div at bounding box center [368, 95] width 6 height 6
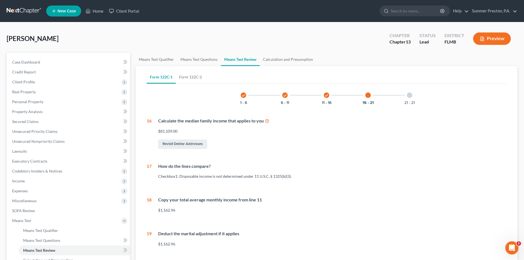
click at [410, 95] on div at bounding box center [410, 95] width 6 height 6
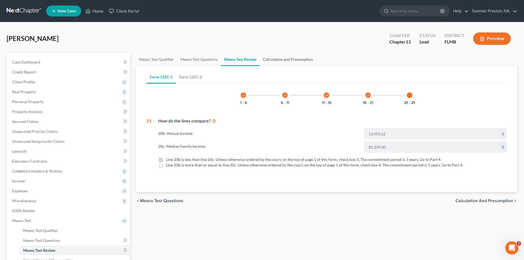
click at [300, 60] on link "Calculation and Presumption" at bounding box center [288, 59] width 57 height 13
